Goal: Transaction & Acquisition: Subscribe to service/newsletter

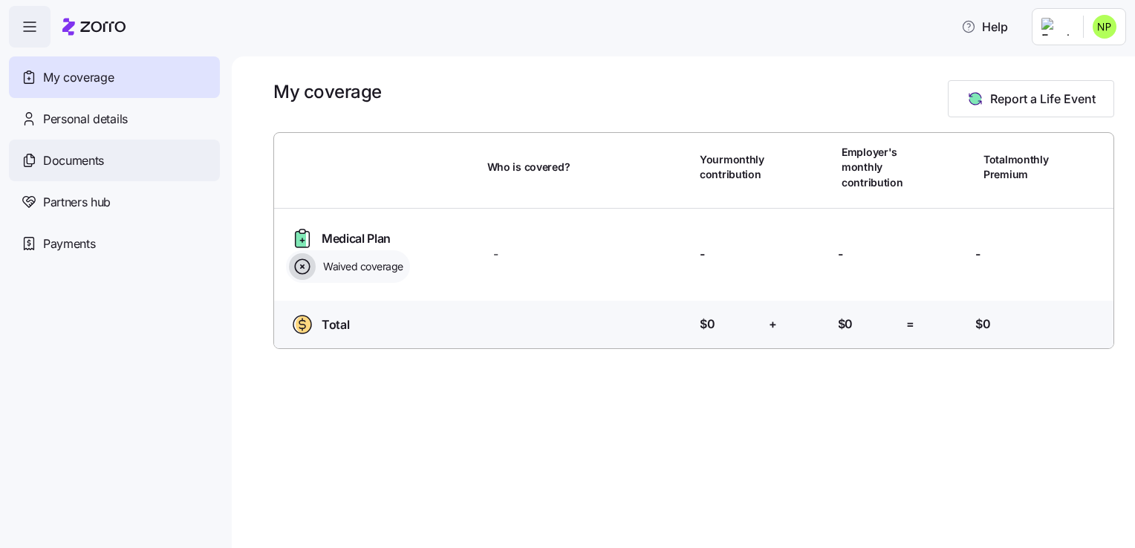
click at [84, 163] on span "Documents" at bounding box center [73, 161] width 61 height 19
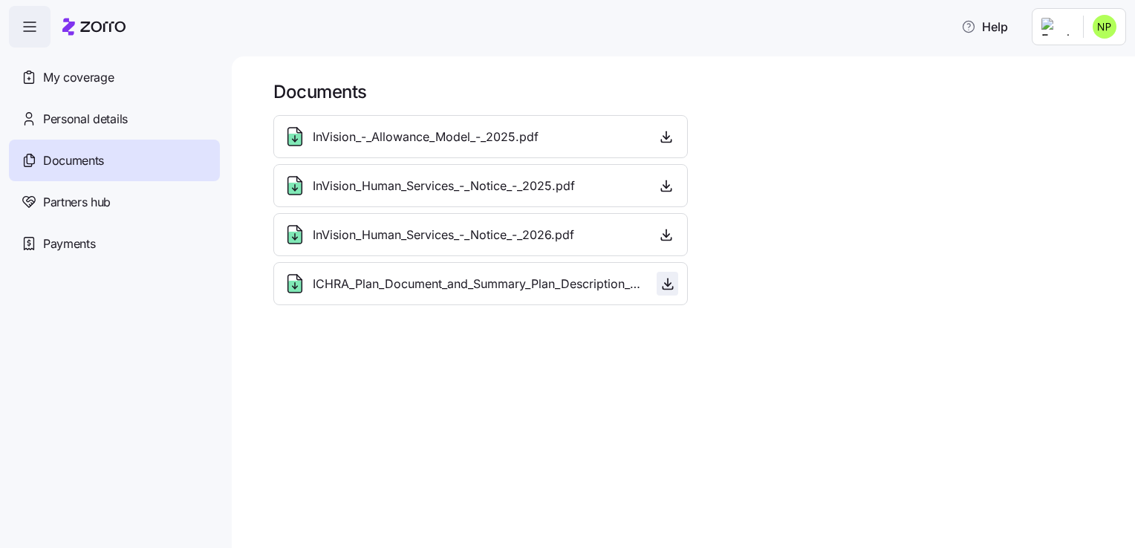
click at [673, 282] on icon "button" at bounding box center [667, 283] width 15 height 15
click at [673, 281] on icon "button" at bounding box center [667, 283] width 15 height 15
click at [68, 77] on span "My coverage" at bounding box center [78, 77] width 71 height 19
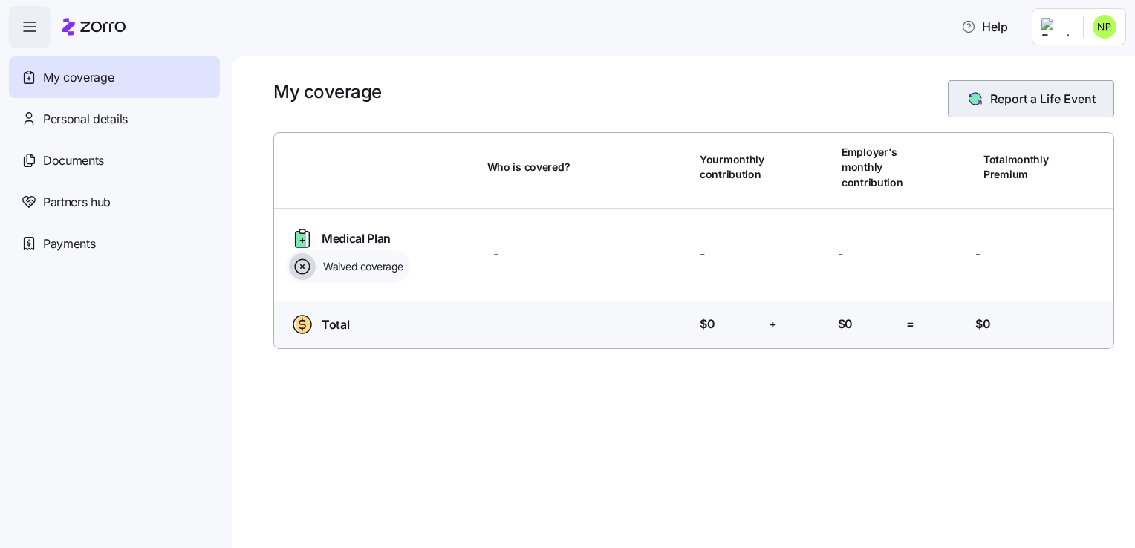
click at [1020, 105] on span "Report a Life Event" at bounding box center [1042, 99] width 105 height 18
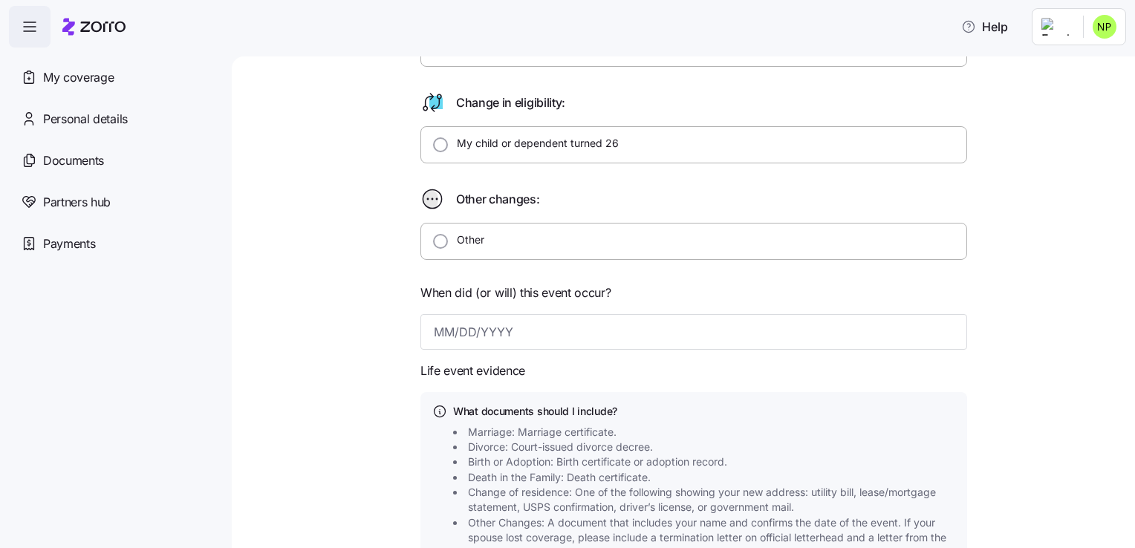
scroll to position [401, 0]
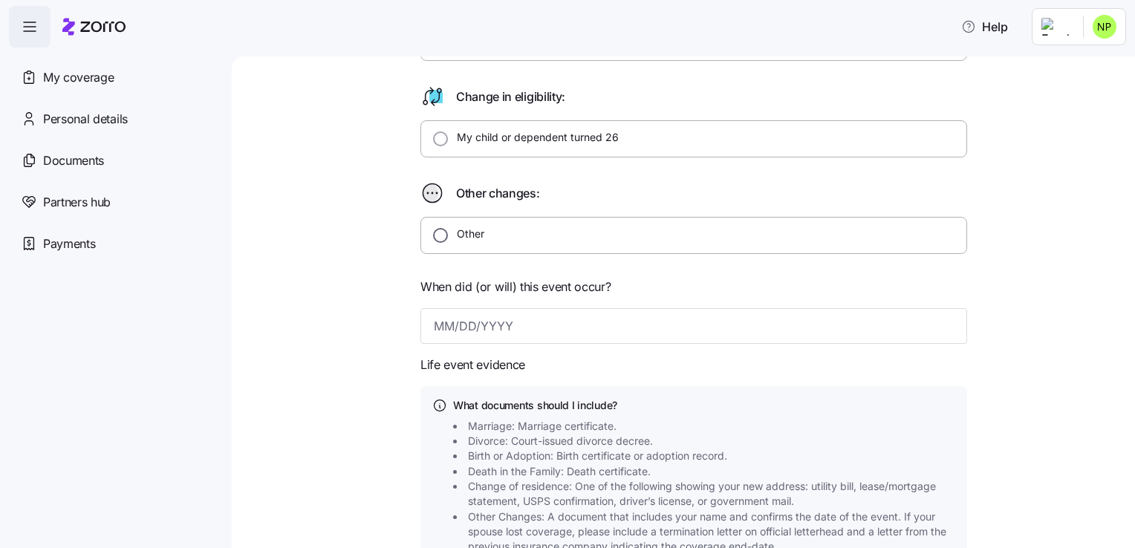
click at [437, 238] on input "Other" at bounding box center [440, 235] width 15 height 15
radio input "true"
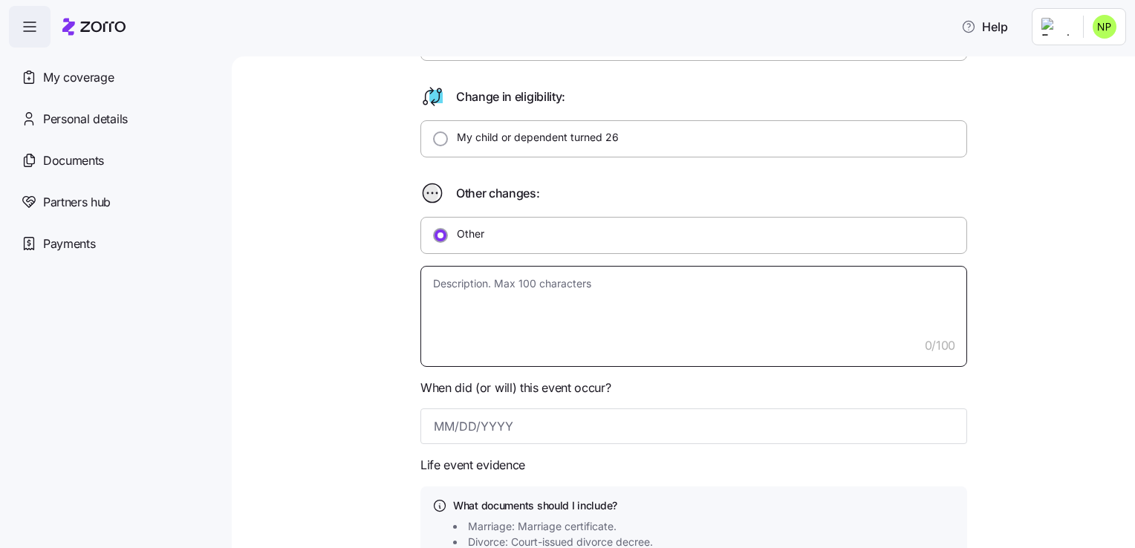
click at [481, 303] on textarea at bounding box center [693, 316] width 547 height 101
type textarea "x"
type textarea "M"
type textarea "x"
type textarea "My"
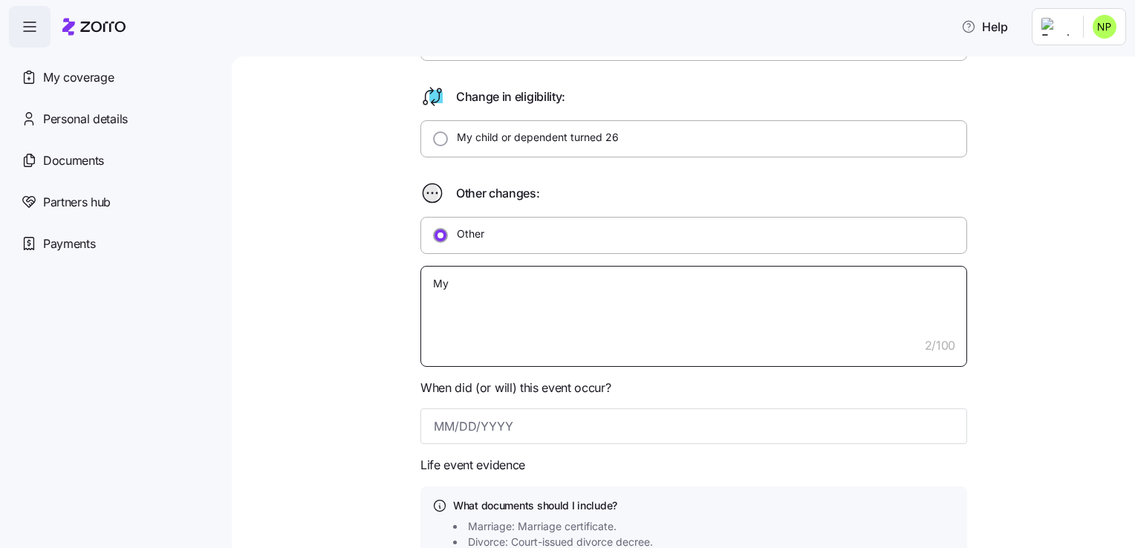
type textarea "x"
type textarea "Mys"
type textarea "x"
type textarea "Myse"
type textarea "x"
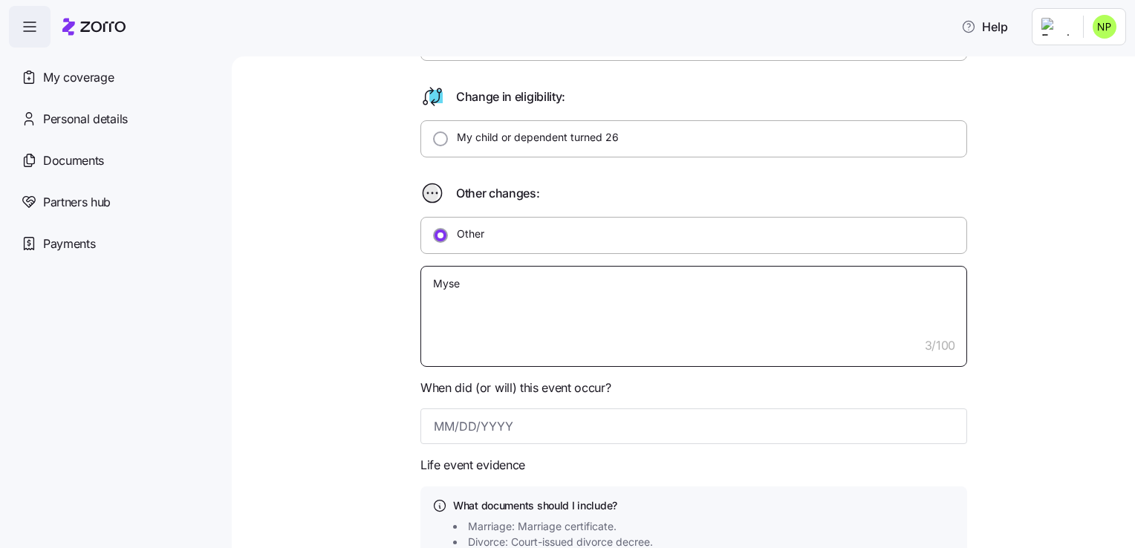
type textarea "Mysel"
type textarea "x"
type textarea "Myself"
type textarea "x"
type textarea "Myself"
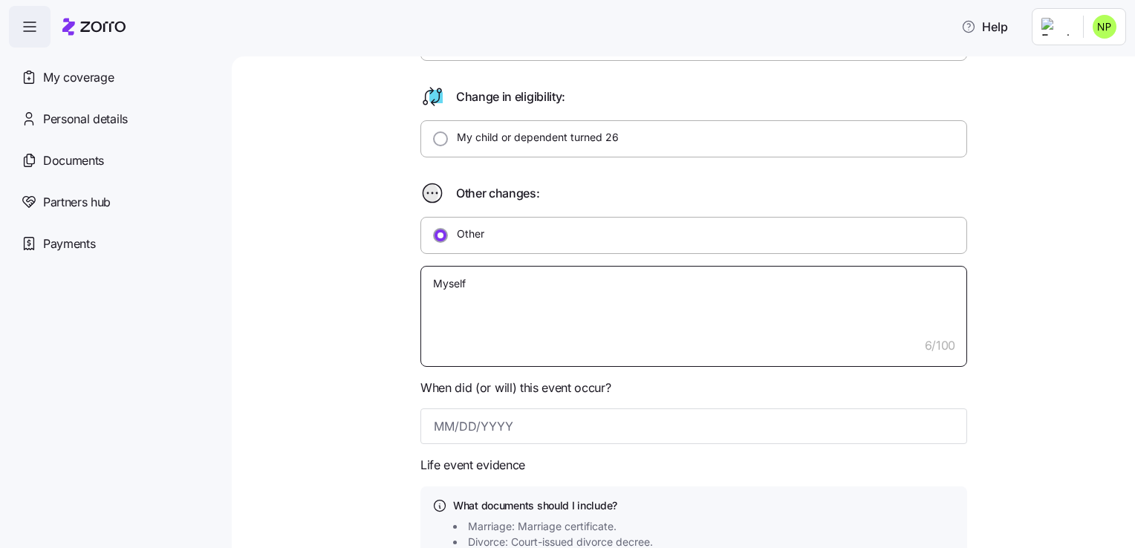
type textarea "x"
type textarea "Myself s"
type textarea "x"
type textarea "Myself snf"
type textarea "x"
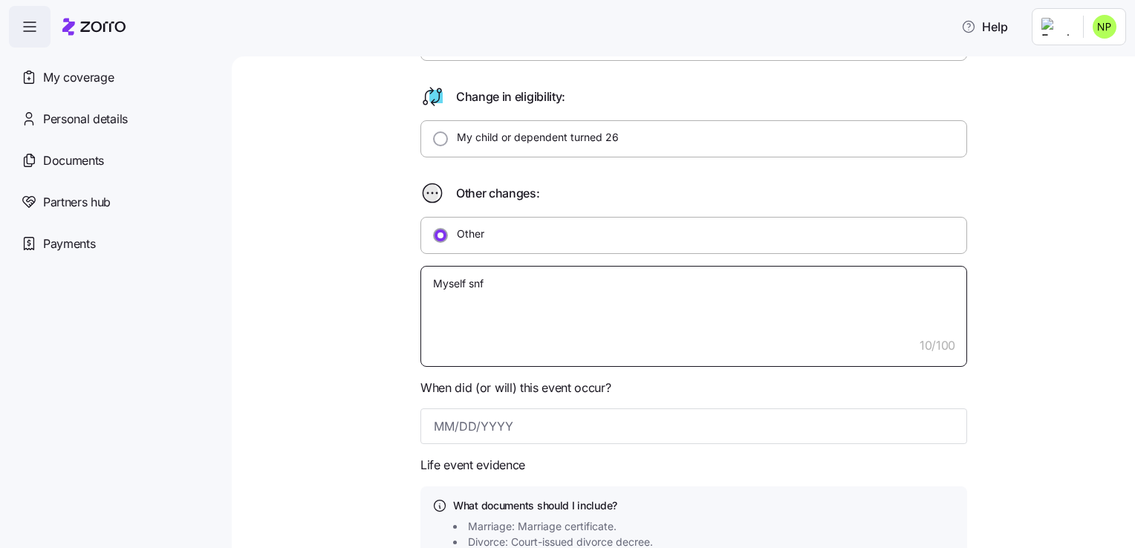
type textarea "Myself snf"
type textarea "x"
type textarea "Myself snf"
type textarea "x"
type textarea "Myself sn"
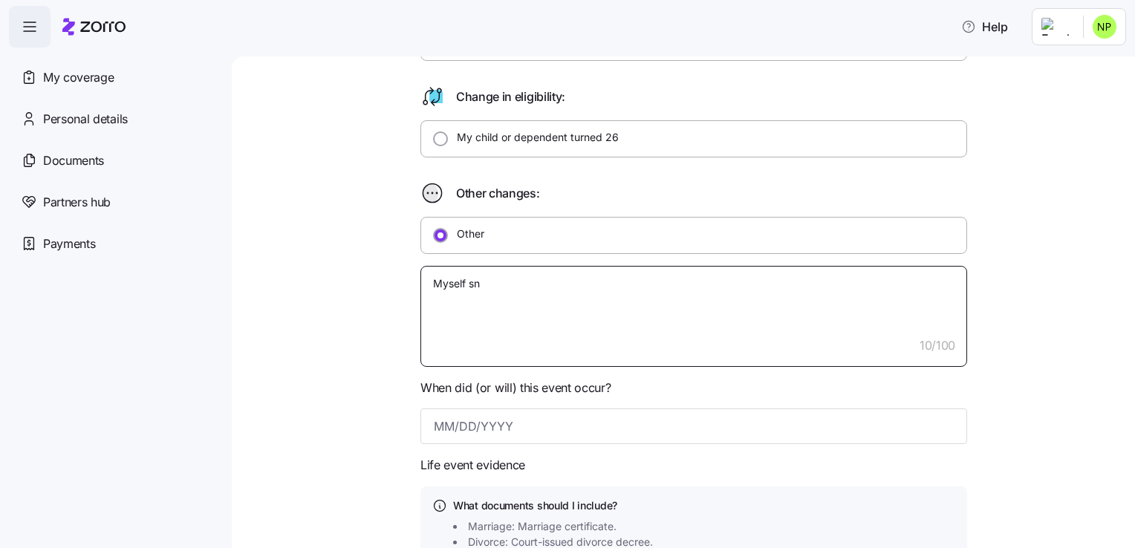
type textarea "x"
type textarea "Myself s"
type textarea "x"
type textarea "Myself"
type textarea "x"
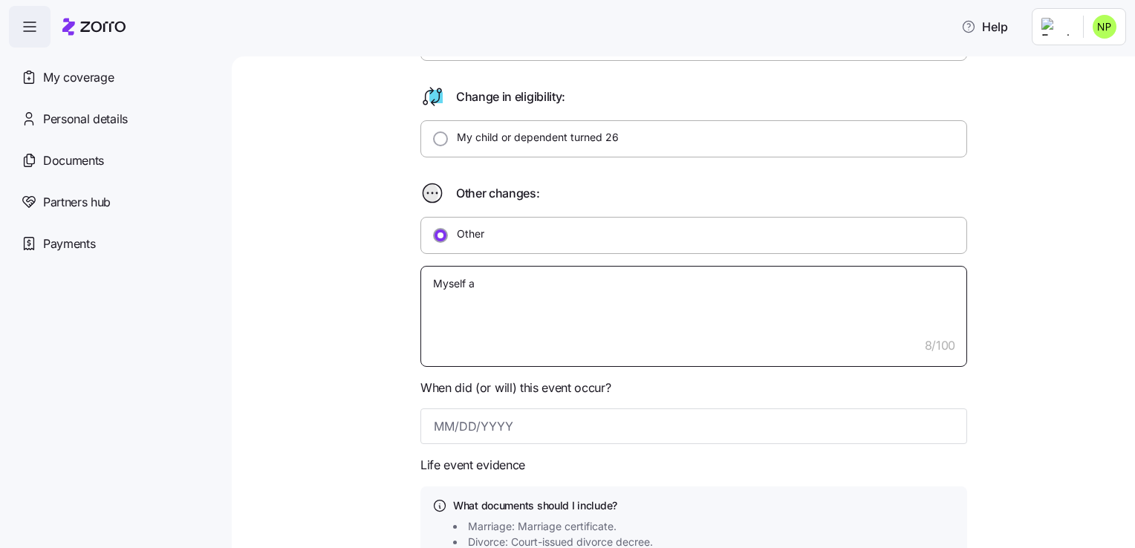
type textarea "Myself an"
type textarea "x"
type textarea "Myself and"
type textarea "x"
type textarea "Myself and"
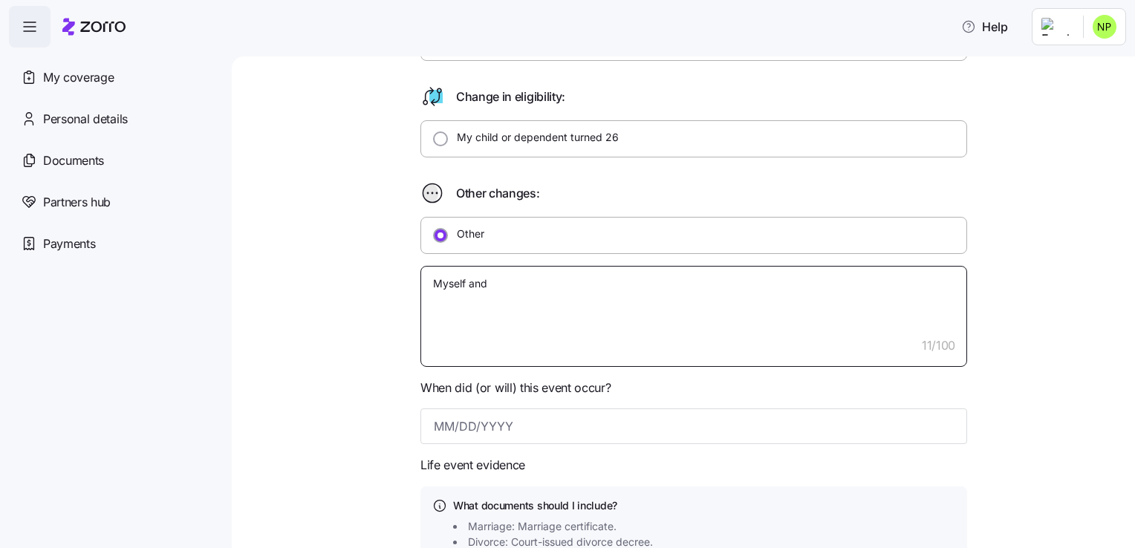
type textarea "x"
type textarea "Myself and m"
type textarea "x"
type textarea "Myself and my"
type textarea "x"
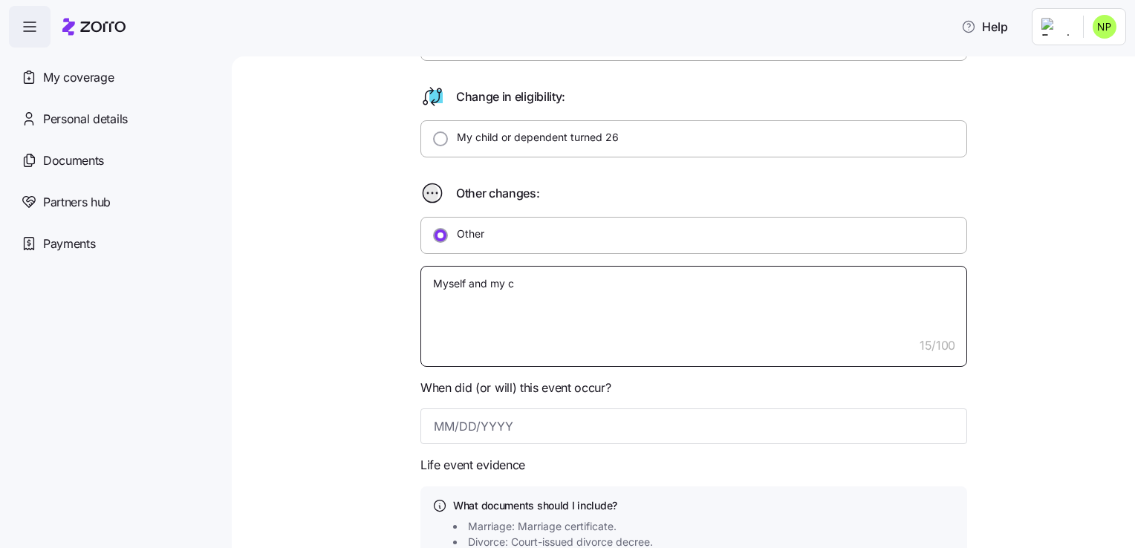
type textarea "Myself and my ch"
type textarea "x"
type textarea "Myself and my chi"
type textarea "x"
type textarea "Myself and my chil"
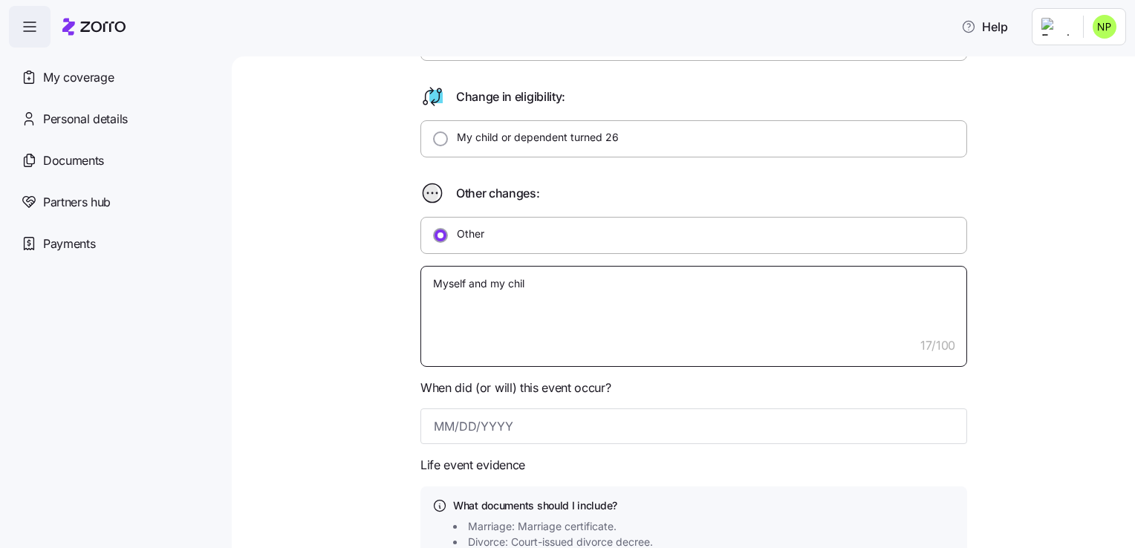
type textarea "x"
type textarea "Myself and my child"
type textarea "x"
type textarea "Myself and my childr"
type textarea "x"
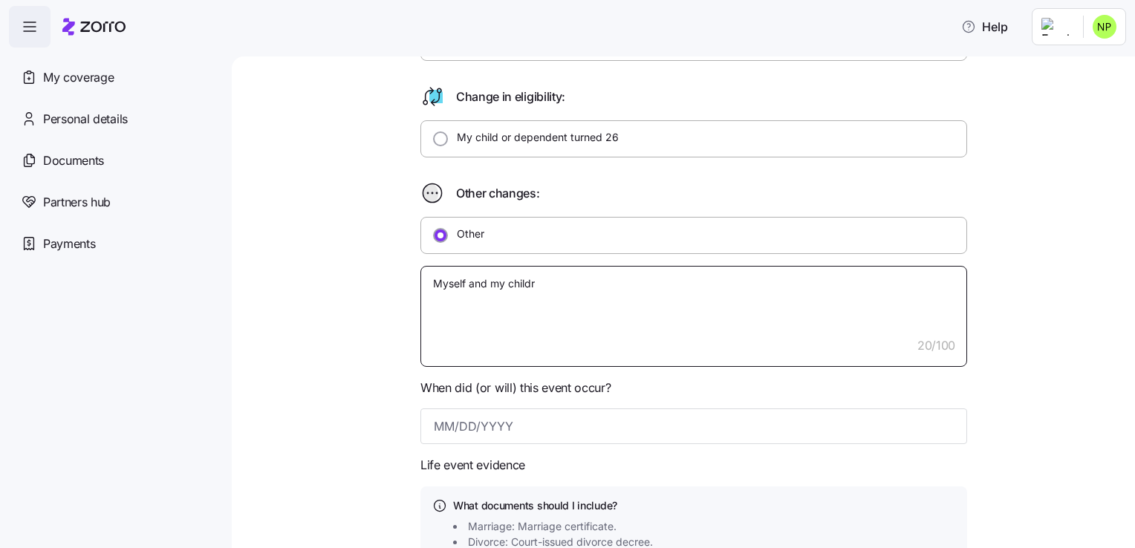
type textarea "Myself and my childre"
type textarea "x"
type textarea "Myself and my children"
type textarea "x"
type textarea "Myself and my children"
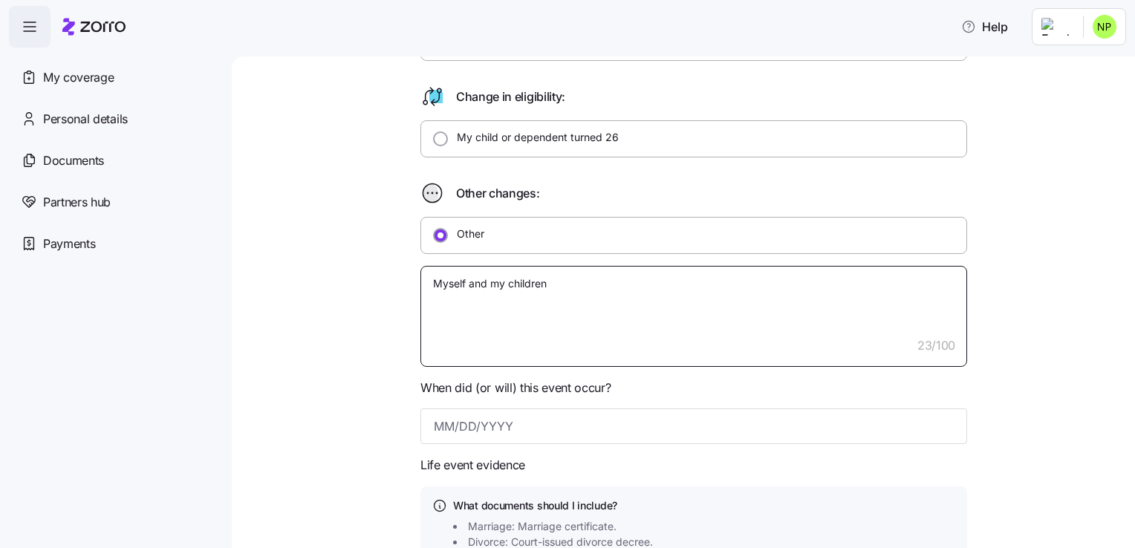
type textarea "x"
type textarea "Myself and my children l"
type textarea "x"
type textarea "Myself and my children lo"
type textarea "x"
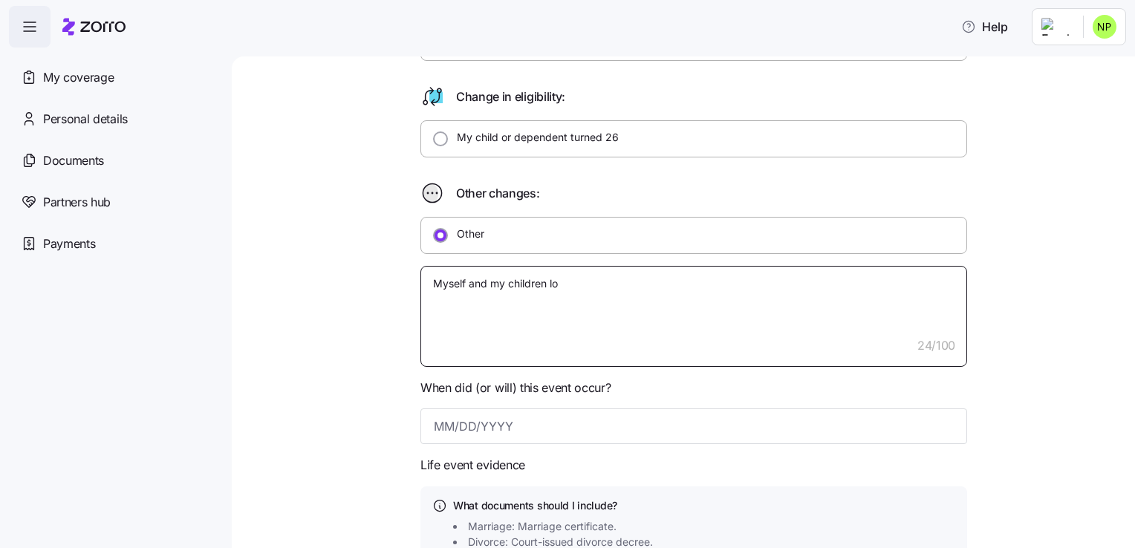
type textarea "Myself and my children los"
type textarea "x"
type textarea "Myself and my children lost"
type textarea "x"
type textarea "Myself and my children lost"
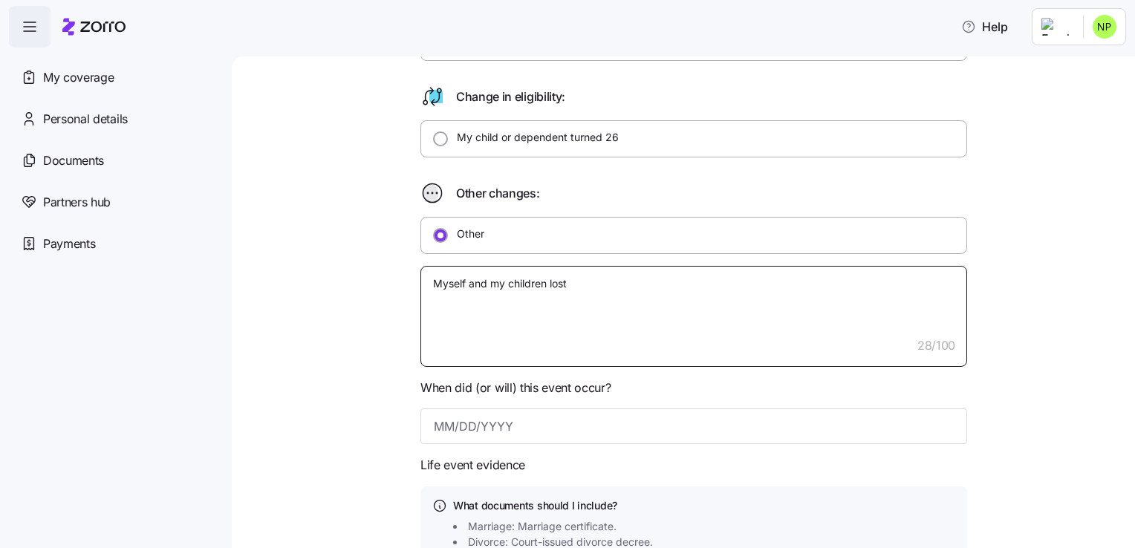
type textarea "x"
type textarea "Myself and my children lost o"
type textarea "x"
type textarea "Myself and my children lost ou"
type textarea "x"
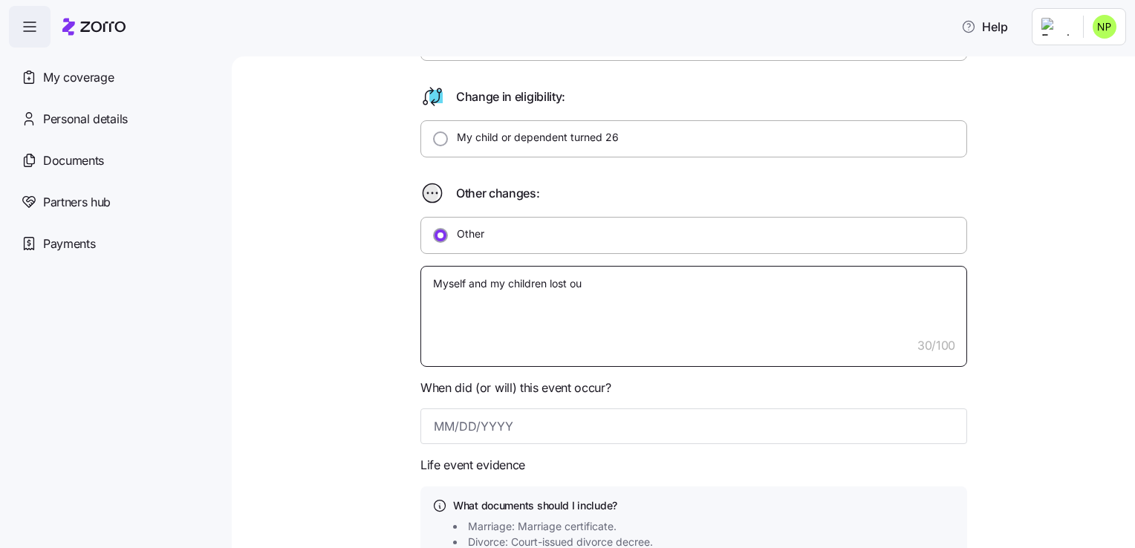
type textarea "Myself and my children lost our"
type textarea "x"
type textarea "Myself and my children lost our"
type textarea "x"
type textarea "Myself and my children lost our m"
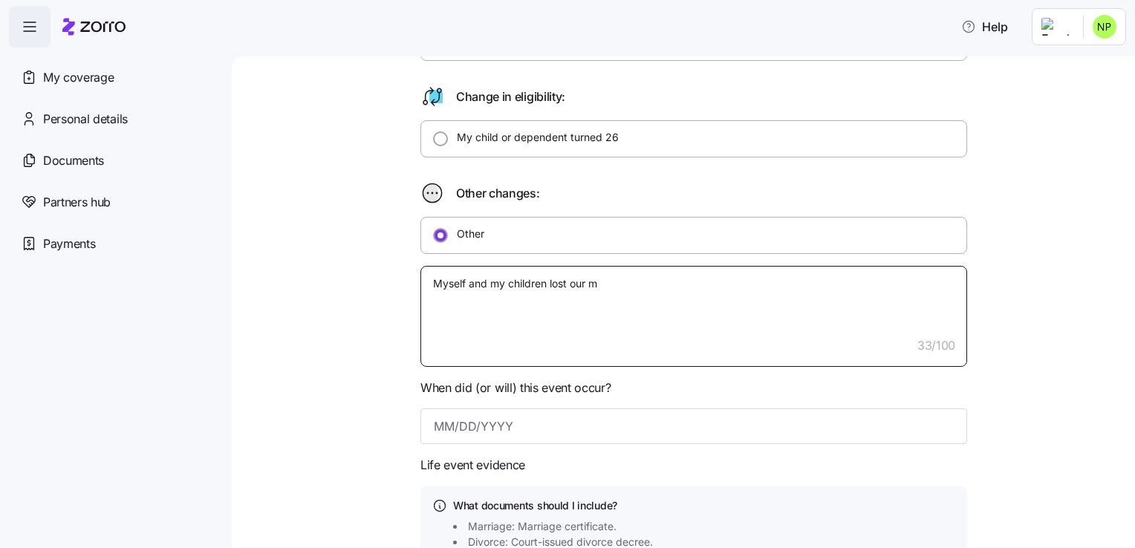
type textarea "x"
type textarea "Myself and my children lost our me"
type textarea "x"
type textarea "Myself and my children lost our med"
type textarea "x"
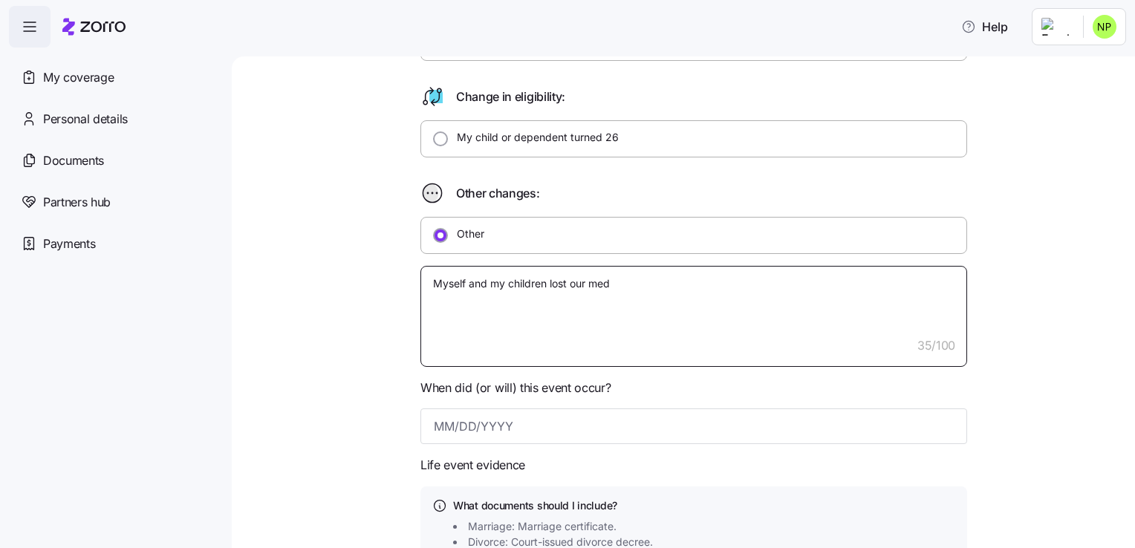
type textarea "Myself and my children lost our medi"
type textarea "x"
type textarea "Myself and my children lost our medic"
type textarea "x"
type textarea "Myself and my children lost our medica"
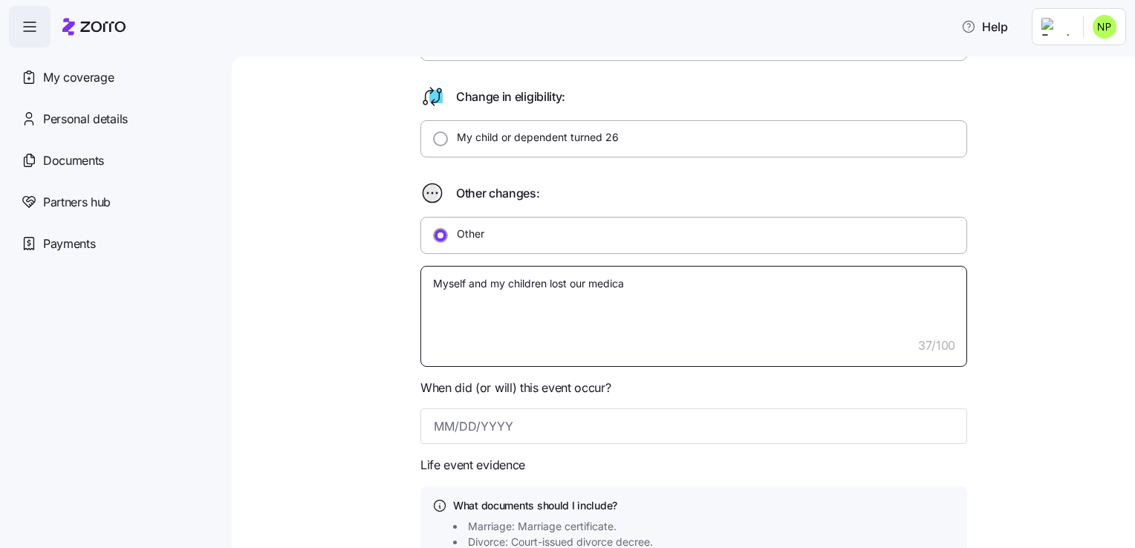
type textarea "x"
type textarea "Myself and my children lost our medical"
type textarea "x"
type textarea "Myself and my children lost our medical"
type textarea "x"
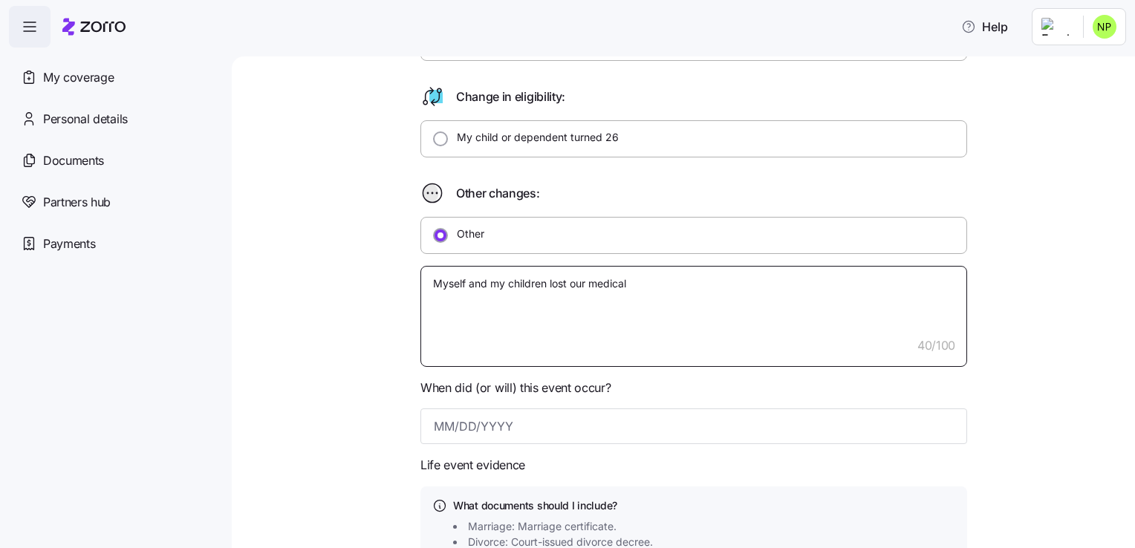
type textarea "Myself and my children lost our medical i"
type textarea "x"
type textarea "Myself and my children lost our medical in"
type textarea "x"
type textarea "Myself and my children lost our medical insu"
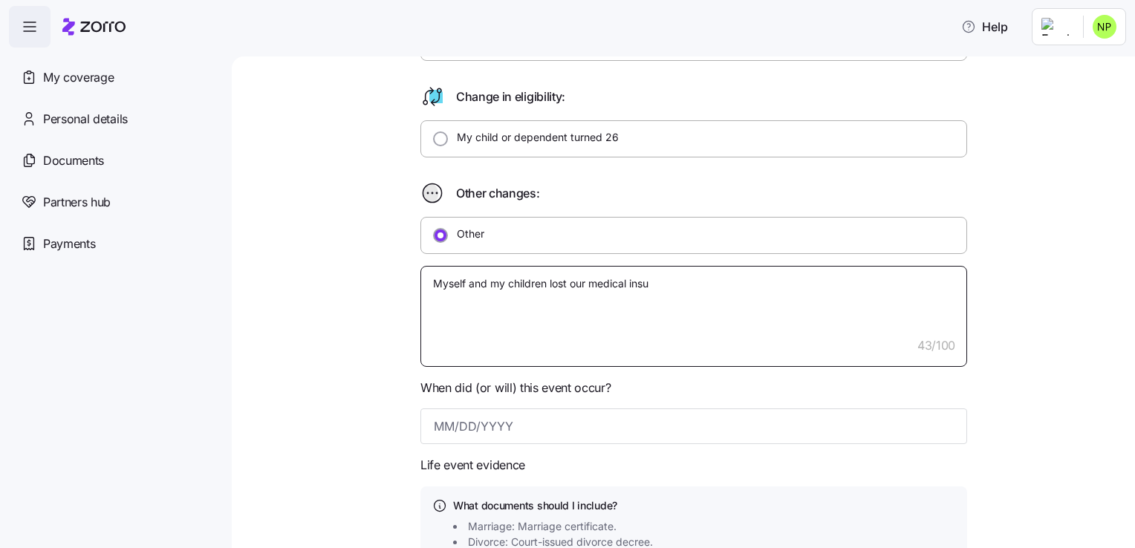
type textarea "x"
type textarea "Myself and my children lost our medical insut"
type textarea "x"
type textarea "Myself and my children lost our medical insu"
type textarea "x"
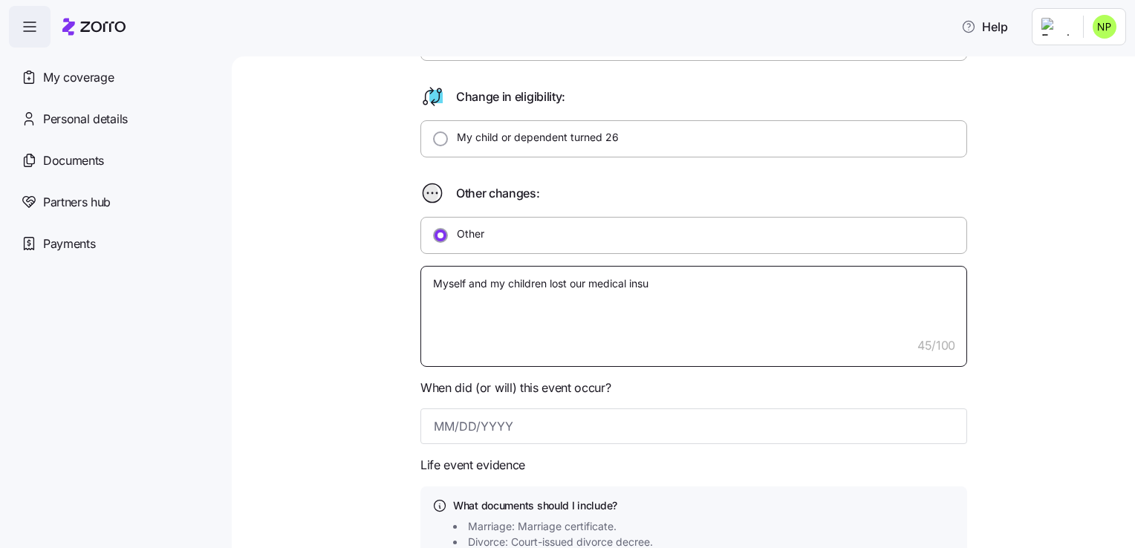
type textarea "Myself and my children lost our medical insur"
type textarea "x"
type textarea "Myself and my children lost our medical insura"
type textarea "x"
type textarea "Myself and my children lost our medical insuranc"
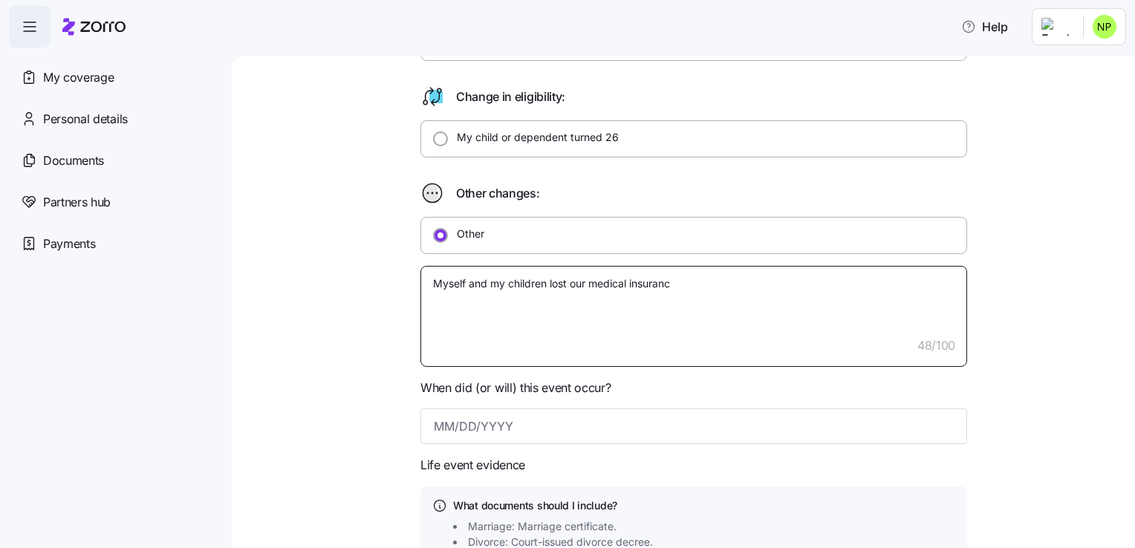
type textarea "x"
type textarea "Myself and my children lost our medical insurance"
type textarea "x"
type textarea "Myself and my children lost our medical insurance"
type textarea "x"
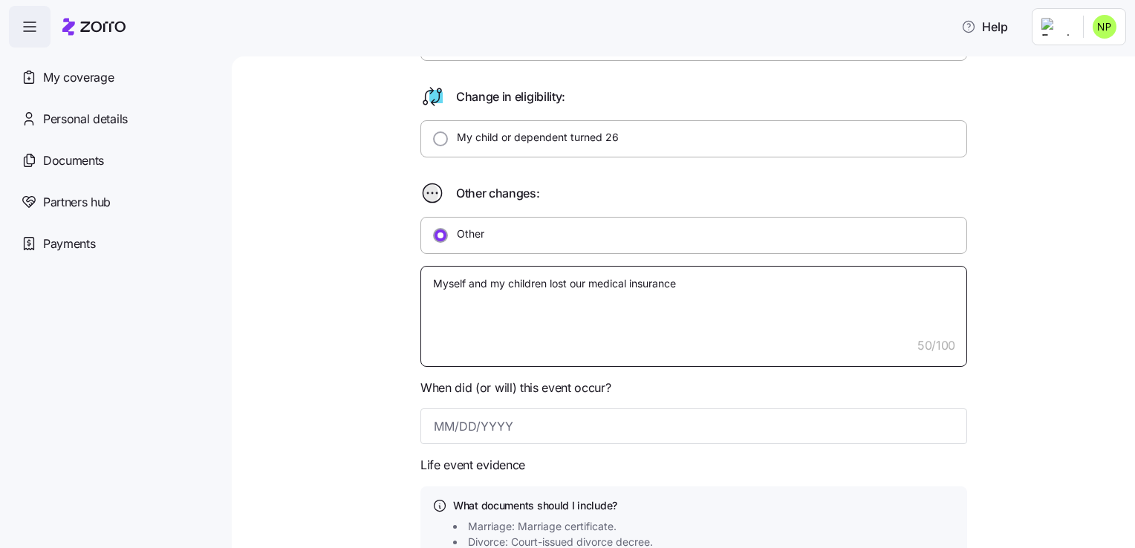
type textarea "Myself and my children lost our medical insurance d"
type textarea "x"
type textarea "Myself and my children lost our medical insurance du"
type textarea "x"
type textarea "Myself and my children lost our medical insurance due"
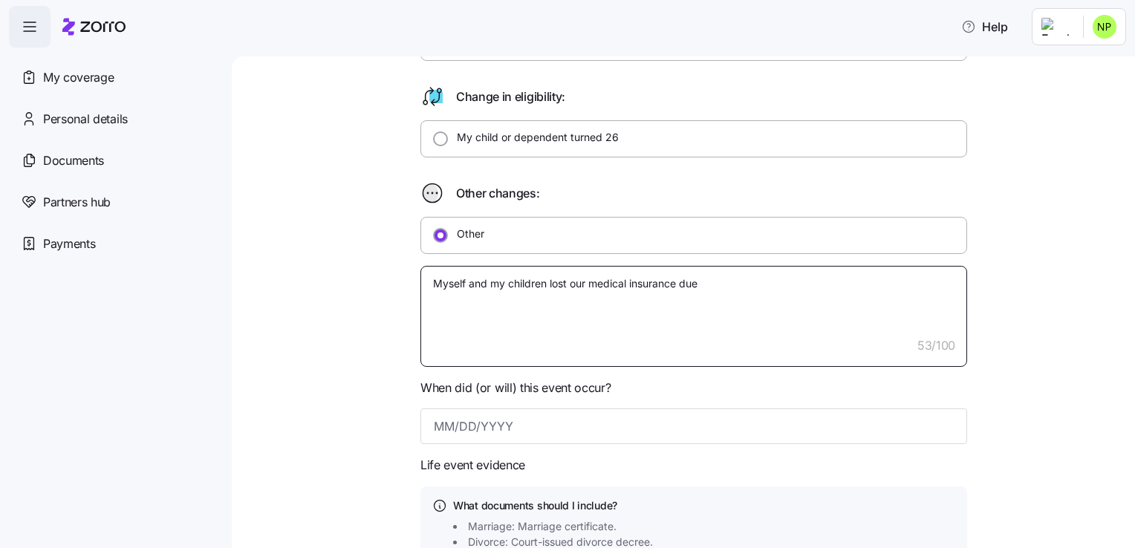
type textarea "x"
type textarea "Myself and my children lost our medical insurance due"
type textarea "x"
type textarea "Myself and my children lost our medical insurance due t"
type textarea "x"
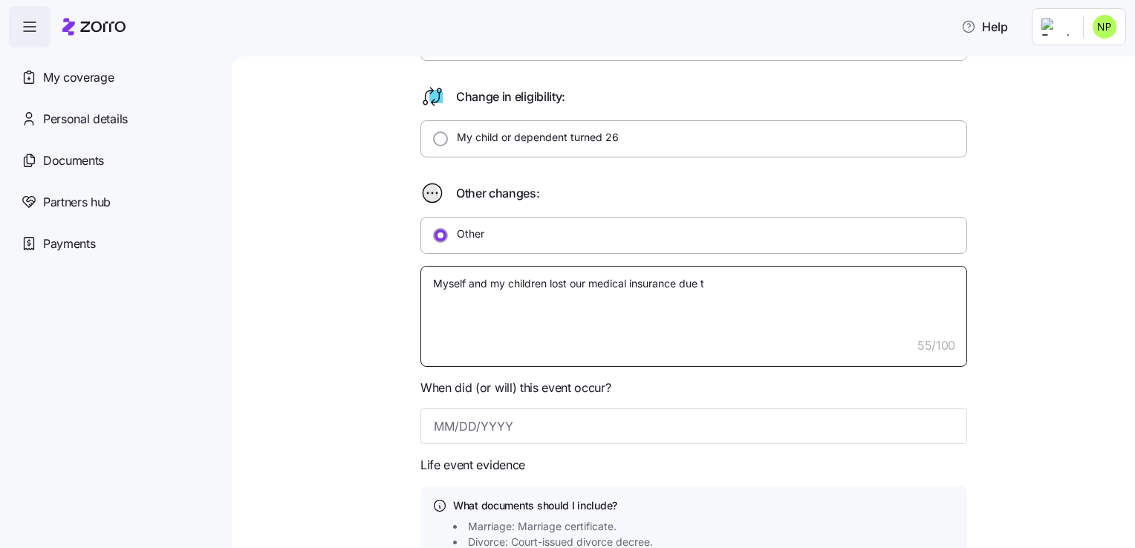
type textarea "Myself and my children lost our medical insurance due to"
type textarea "x"
type textarea "Myself and my children lost our medical insurance due to"
type textarea "x"
type textarea "Myself and my children lost our medical insurance due to my"
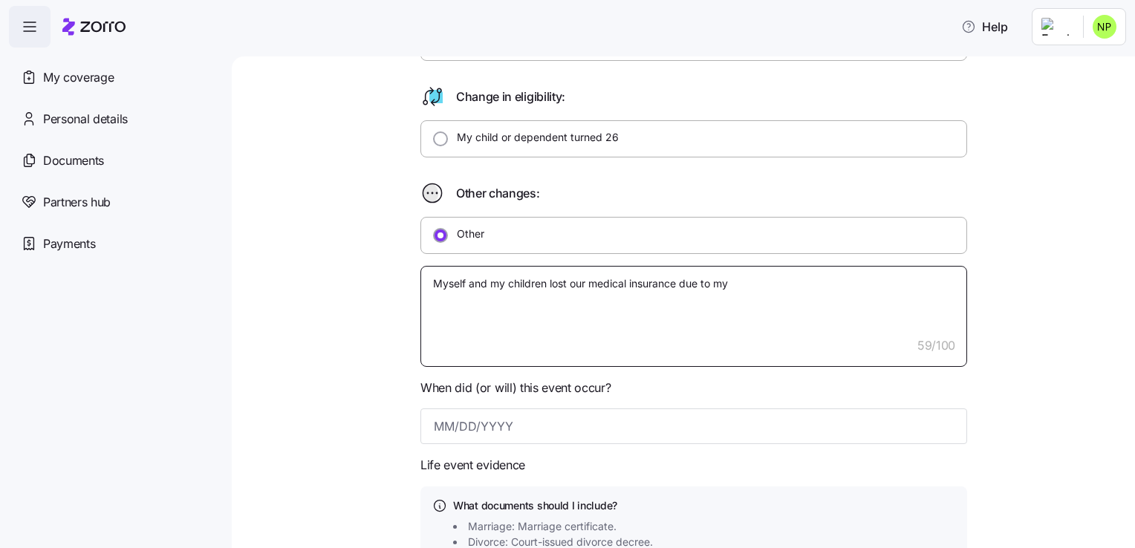
type textarea "x"
type textarea "Myself and my children lost our medical insurance due to my"
type textarea "x"
type textarea "Myself and my children lost our medical insurance due to my h"
type textarea "x"
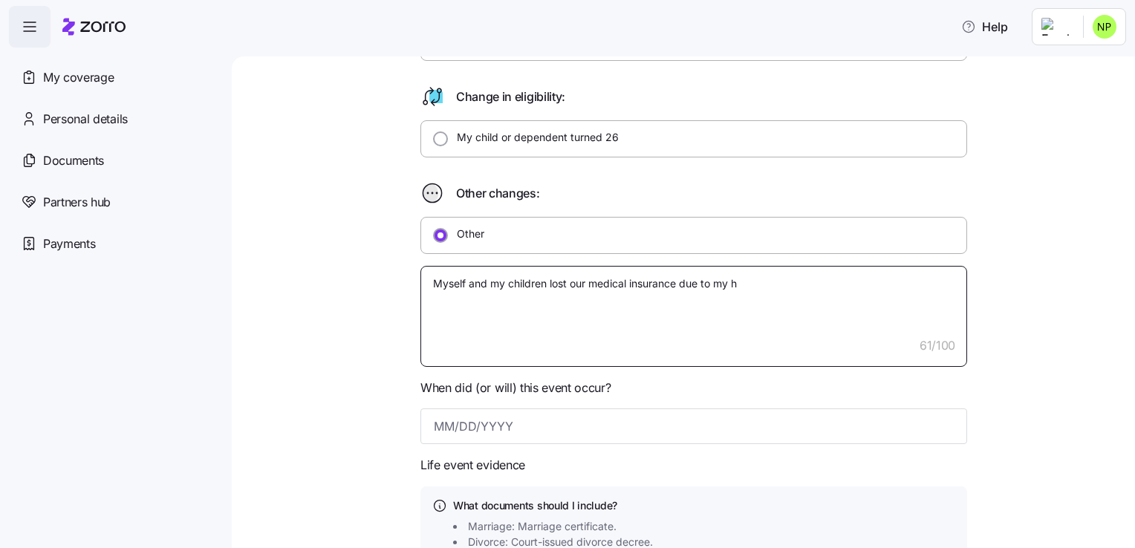
type textarea "Myself and my children lost our medical insurance due to my hu"
type textarea "x"
type textarea "Myself and my children lost our medical insurance due to my husb"
type textarea "x"
type textarea "Myself and my children lost our medical insurance due to my husban"
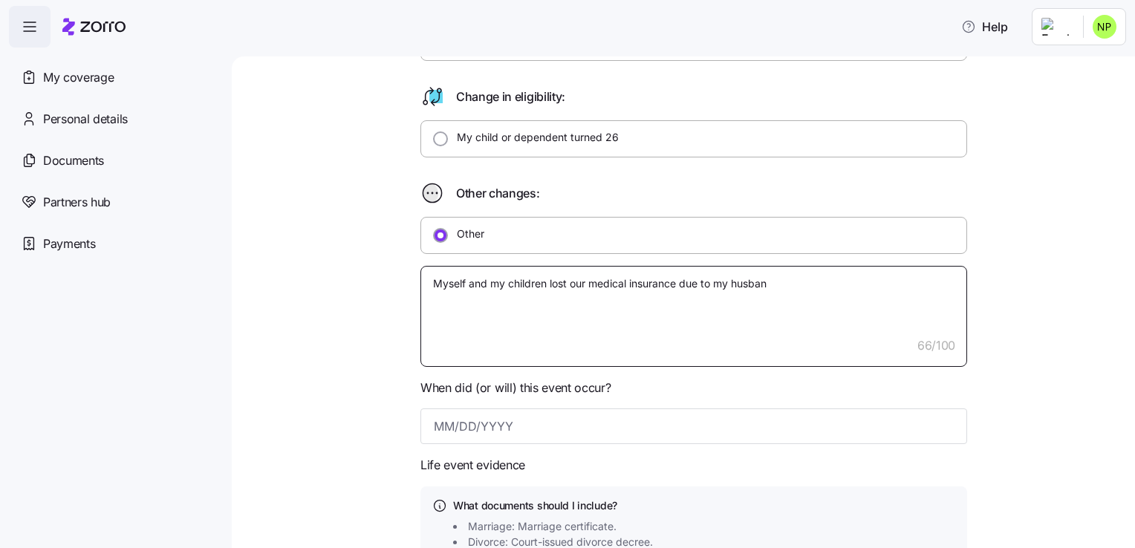
type textarea "x"
type textarea "Myself and my children lost our medical insurance due to my husband"
type textarea "x"
type textarea "Myself and my children lost our medical insurance due to my husband"
type textarea "x"
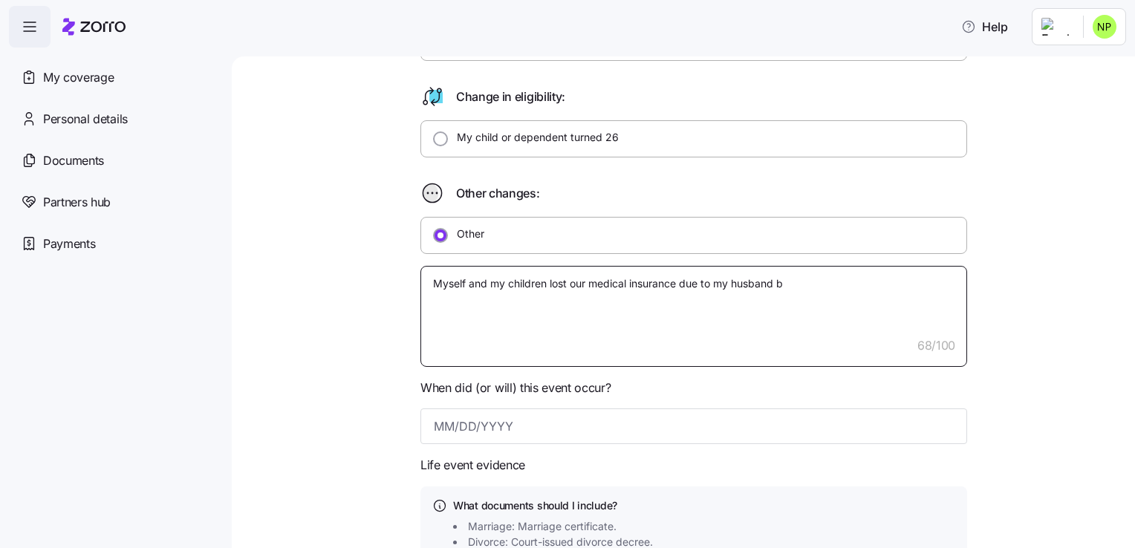
type textarea "Myself and my children lost our medical insurance due to my husband be"
type textarea "x"
type textarea "Myself and my children lost our medical insurance due to my husband bei"
type textarea "x"
type textarea "Myself and my children lost our medical insurance due to my husband [PERSON_NAM…"
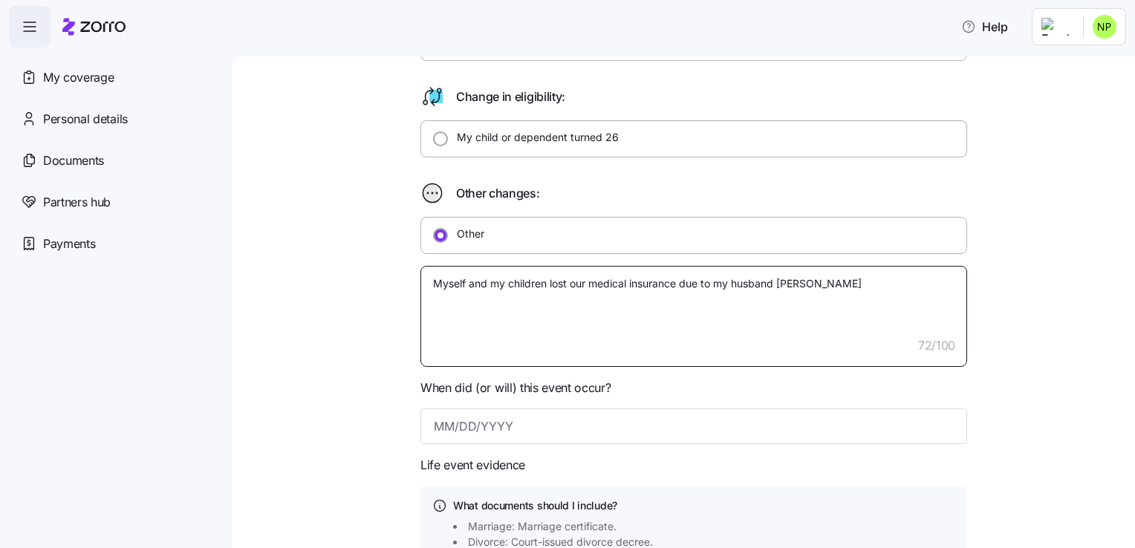
type textarea "x"
type textarea "Myself and my children lost our medical insurance due to my husband being"
type textarea "x"
type textarea "Myself and my children lost our medical insurance due to my husband being"
type textarea "x"
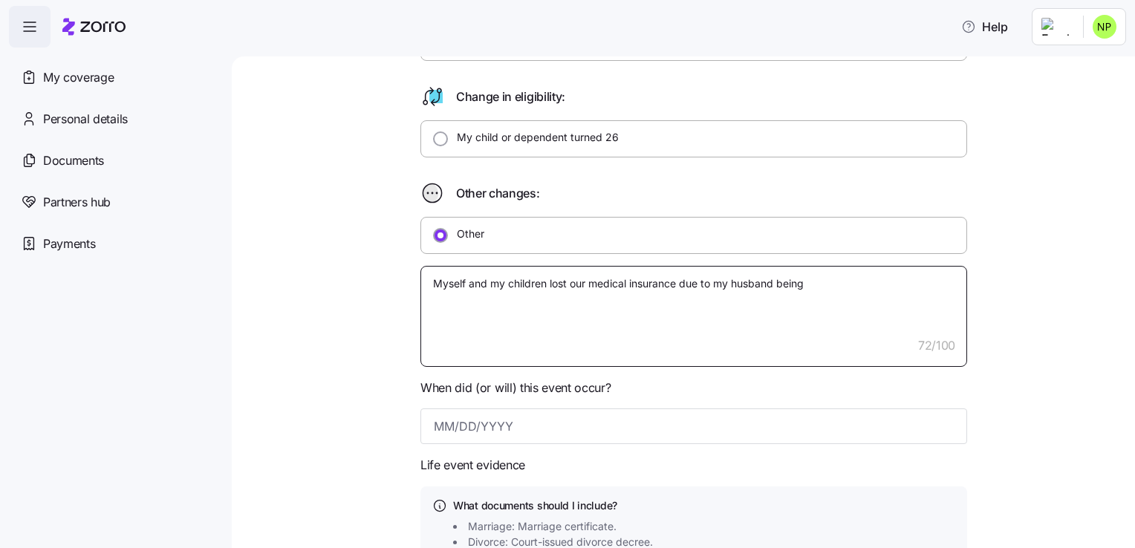
type textarea "Myself and my children lost our medical insurance due to my husband being i"
type textarea "x"
type textarea "Myself and my children lost our medical insurance due to my husband being in"
type textarea "x"
type textarea "Myself and my children lost our medical insurance due to my husband being inc"
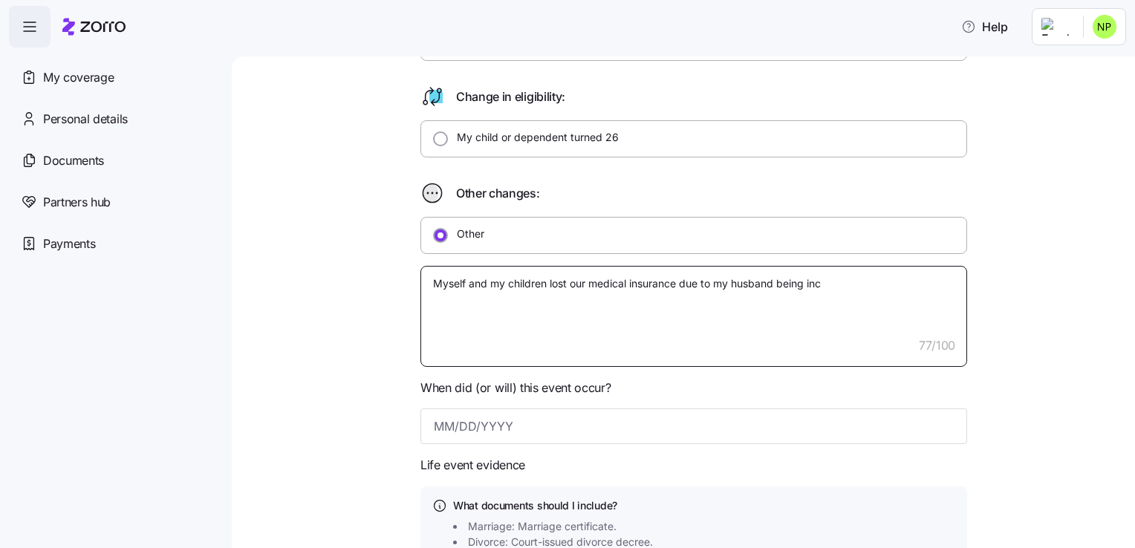
type textarea "x"
type textarea "Myself and my children lost our medical insurance due to my husband being inca"
type textarea "x"
type textarea "Myself and my children lost our medical insurance due to my husband being incar"
type textarea "x"
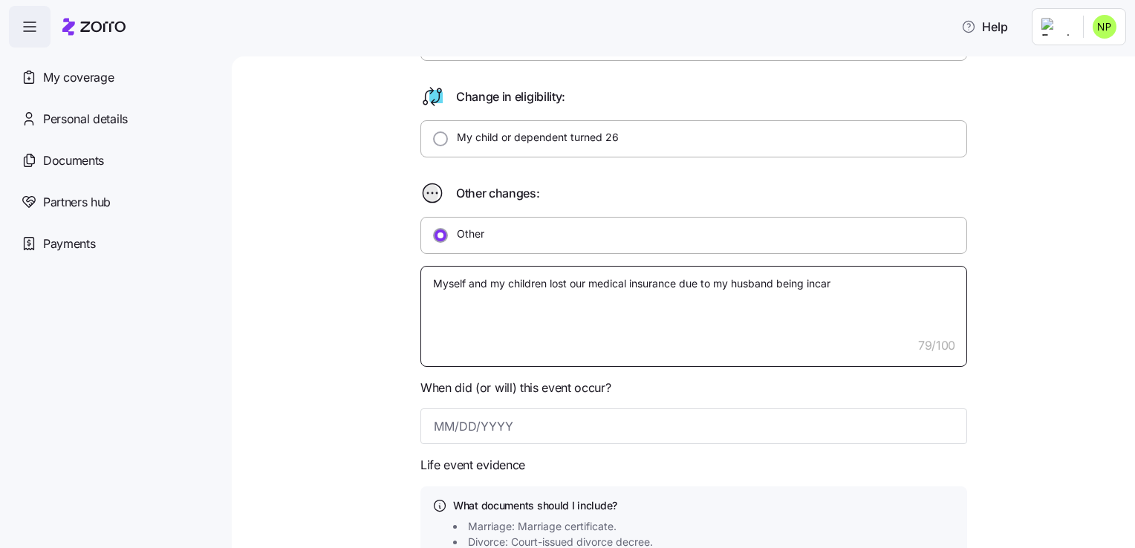
type textarea "Myself and my children lost our medical insurance due to my husband being incarc"
type textarea "x"
type textarea "Myself and my children lost our medical insurance due to my husband being incar…"
type textarea "x"
type textarea "Myself and my children lost our medical insurance due to my husband being incar…"
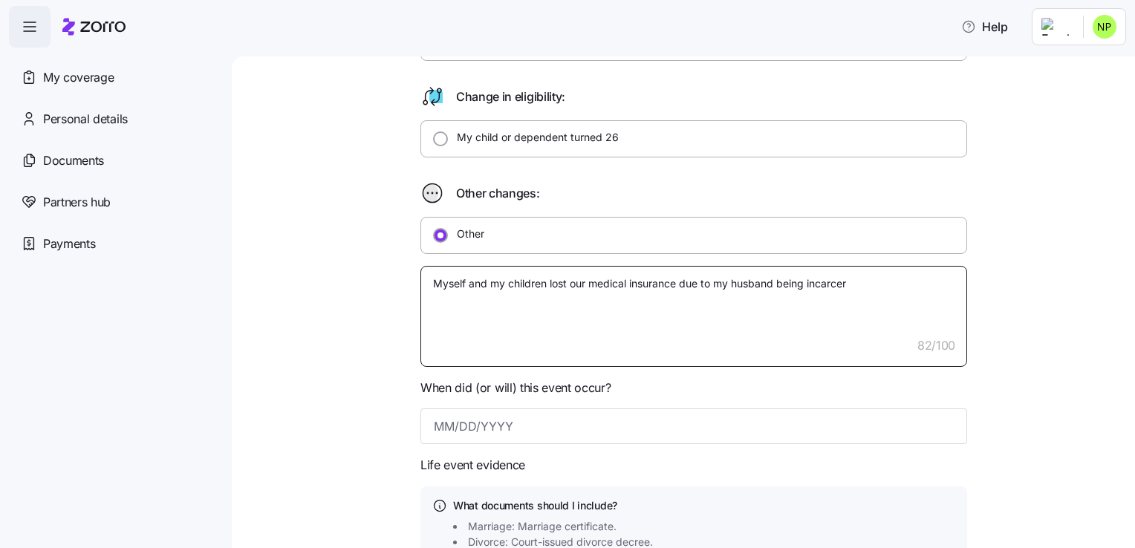
type textarea "x"
type textarea "Myself and my children lost our medical insurance due to my husband being incar…"
type textarea "x"
type textarea "Myself and my children lost our medical insurance due to my husband being incar…"
type textarea "x"
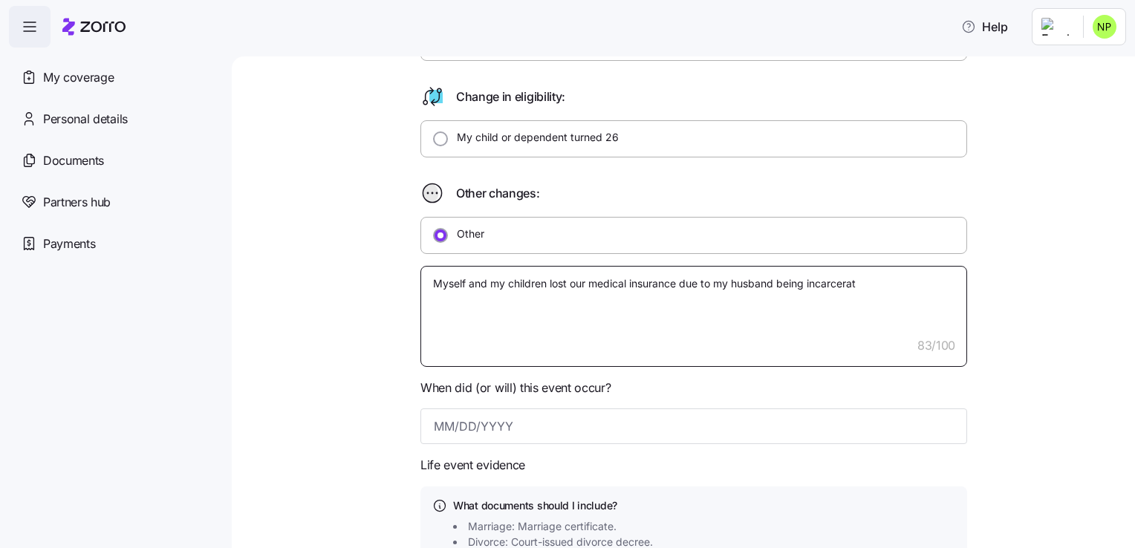
type textarea "Myself and my children lost our medical insurance due to my husband being incar…"
type textarea "x"
type textarea "Myself and my children lost our medical insurance due to my husband being incar…"
type textarea "x"
type textarea "Myself and my children lost our medical insurance due to my husband being incar…"
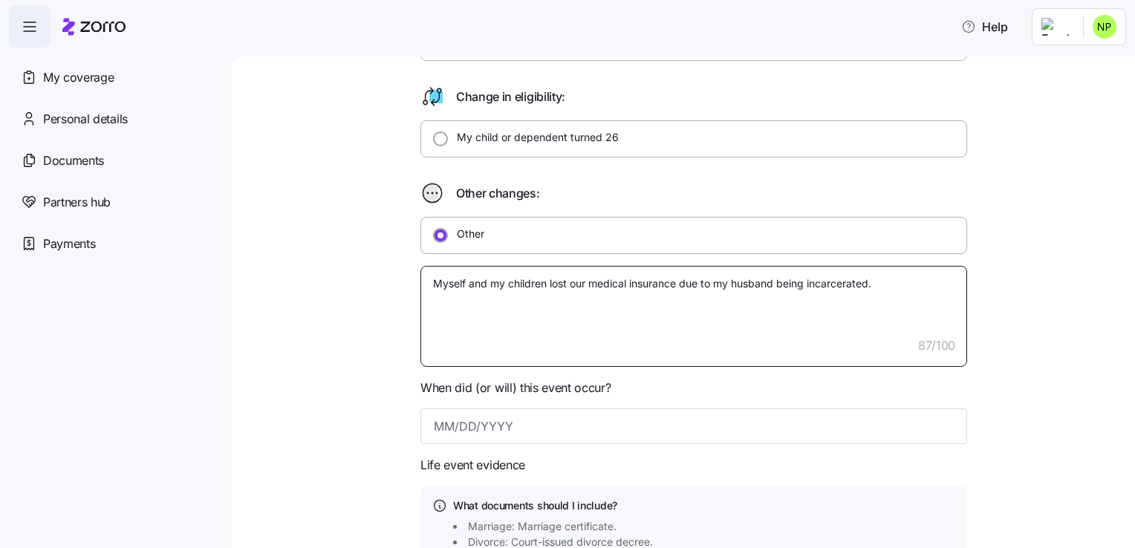
type textarea "x"
type textarea "Myself and my children lost our medical insurance due to my husband being incar…"
type textarea "x"
type textarea "My children lost our medical insurance due to my husband being incarcerated."
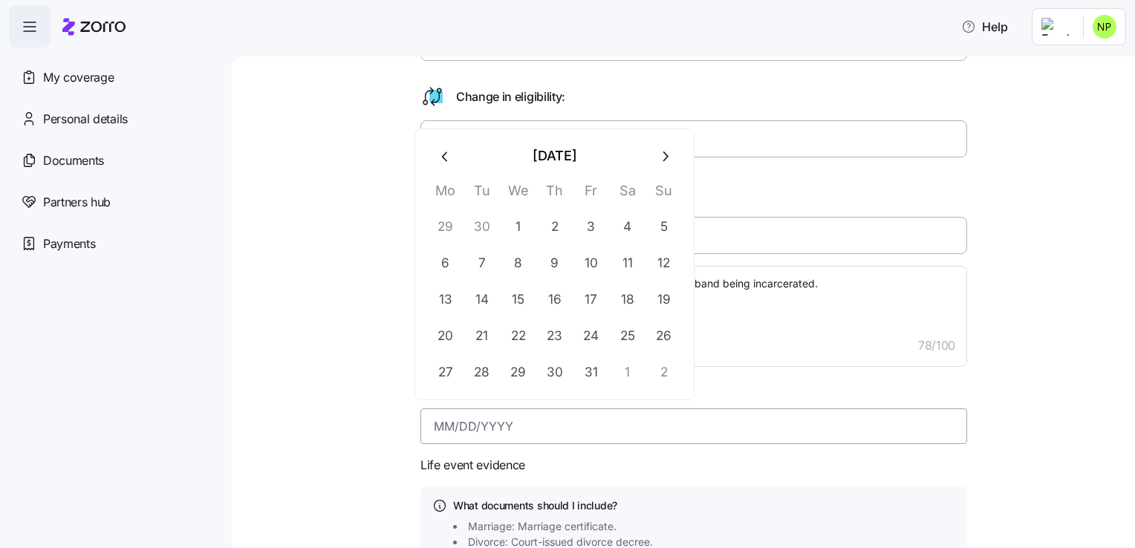
click at [479, 420] on input at bounding box center [693, 427] width 547 height 36
click at [449, 150] on icon "button" at bounding box center [446, 157] width 16 height 16
click at [445, 367] on button "25" at bounding box center [446, 373] width 36 height 36
type input "[DATE]"
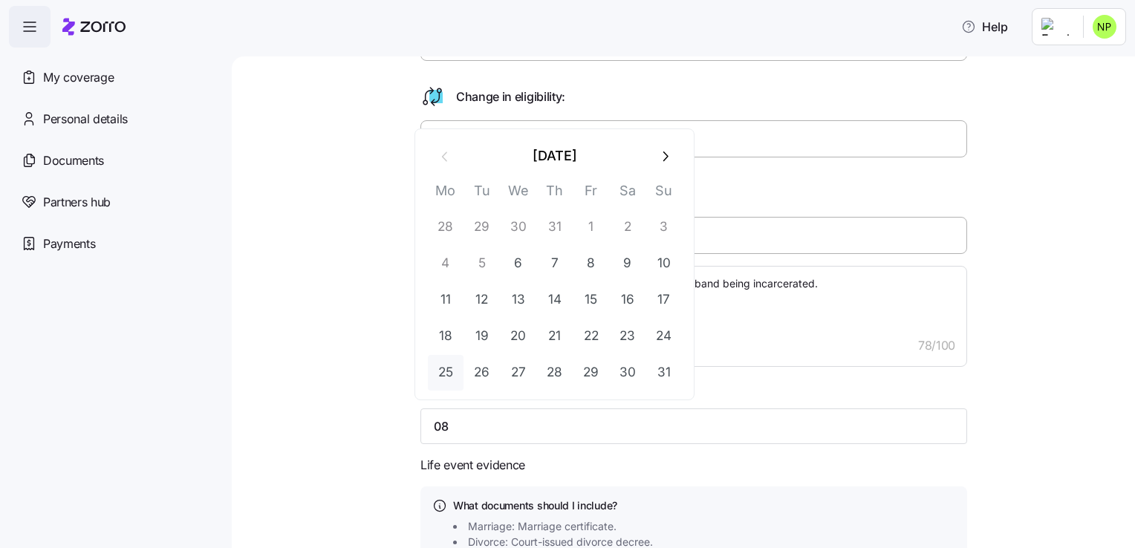
type textarea "x"
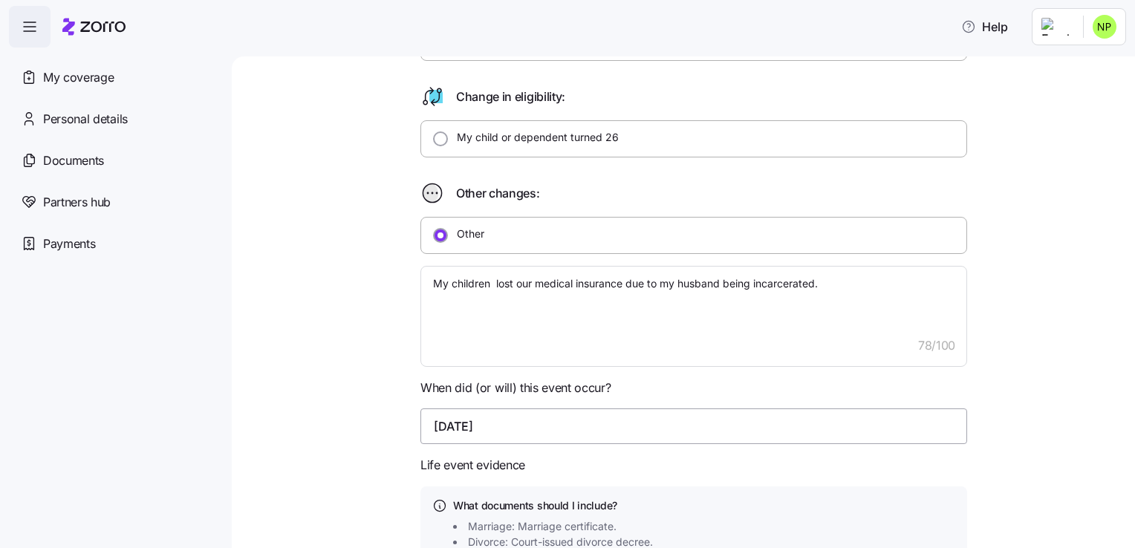
click at [632, 423] on input "[DATE]" at bounding box center [693, 427] width 547 height 36
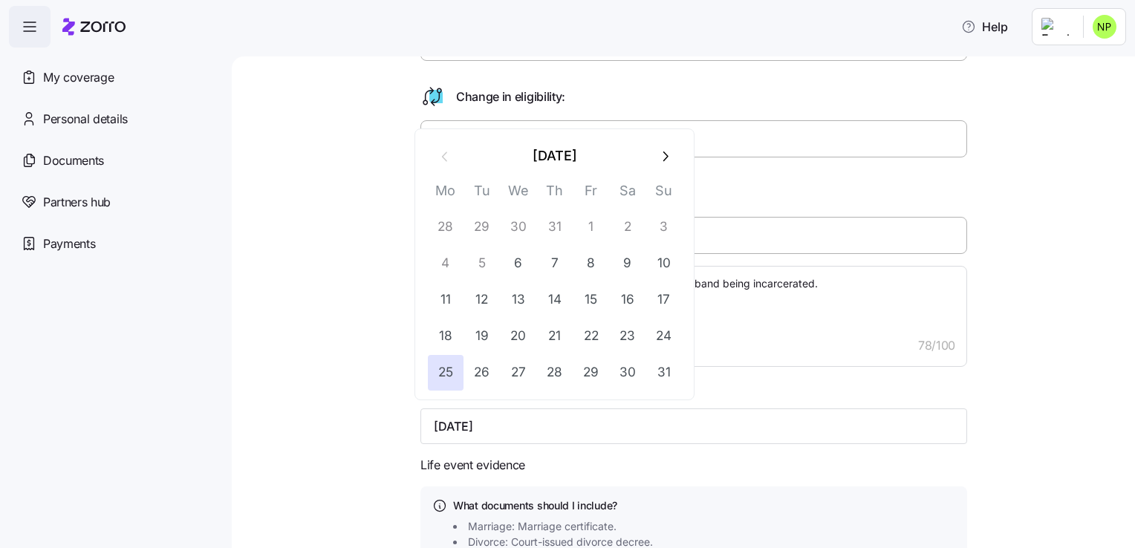
type input "[DATE]"
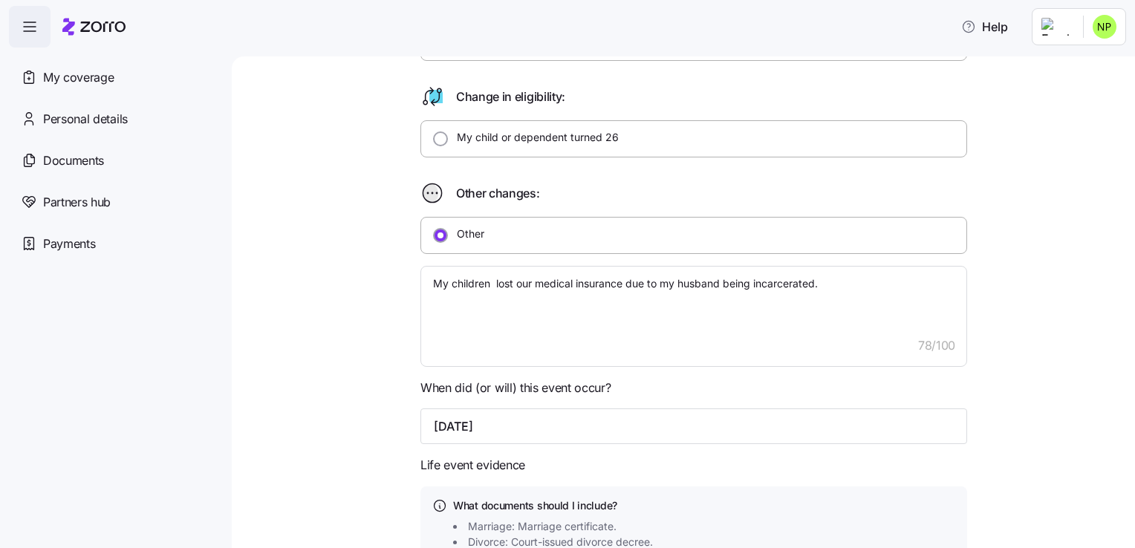
click at [1052, 406] on div "Qualifying Life Event Report Form What type of life change did you experience? …" at bounding box center [693, 272] width 841 height 1187
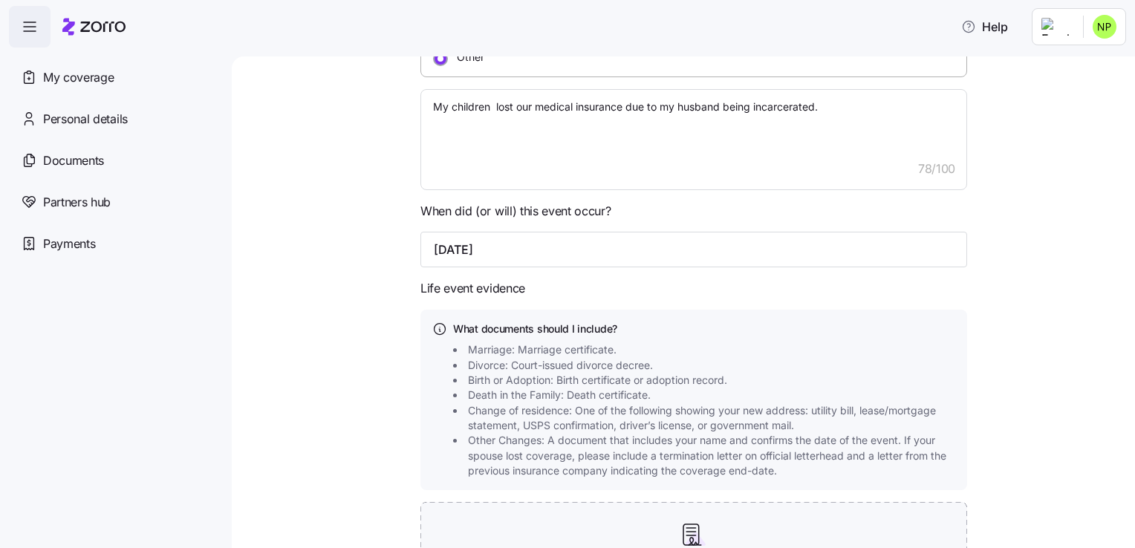
scroll to position [752, 0]
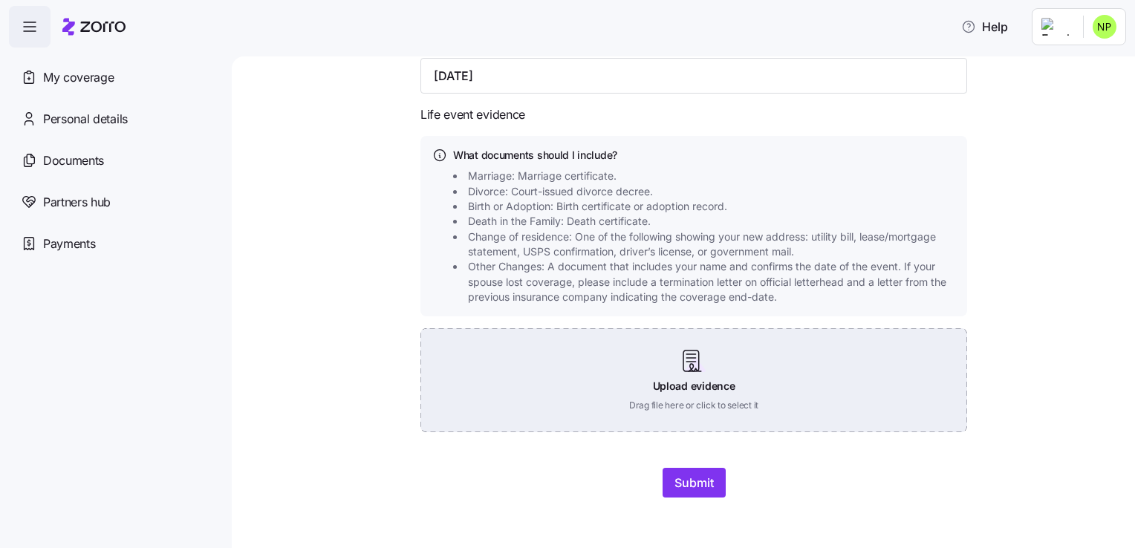
click at [663, 380] on div "Upload evidence Drag file here or click to select it" at bounding box center [693, 380] width 547 height 104
click at [695, 365] on div "Upload evidence Drag file here or click to select it" at bounding box center [693, 380] width 547 height 104
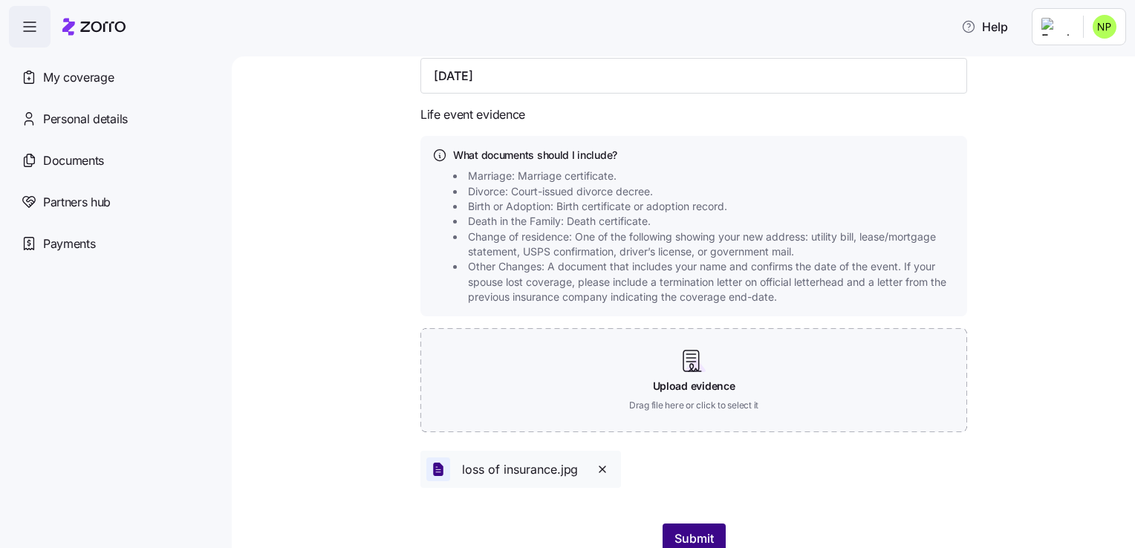
click at [693, 530] on span "Submit" at bounding box center [693, 539] width 39 height 18
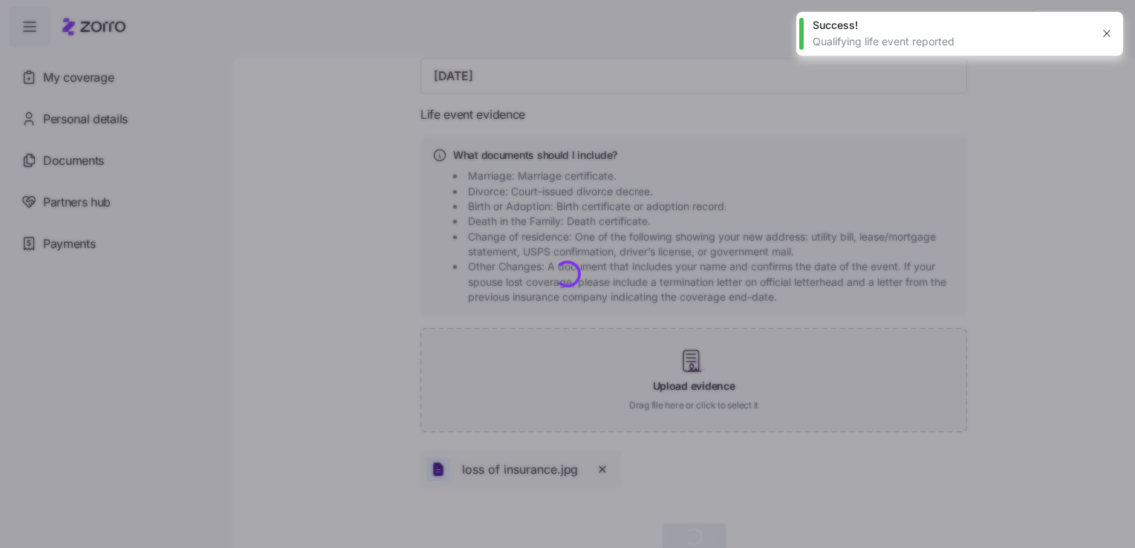
type textarea "x"
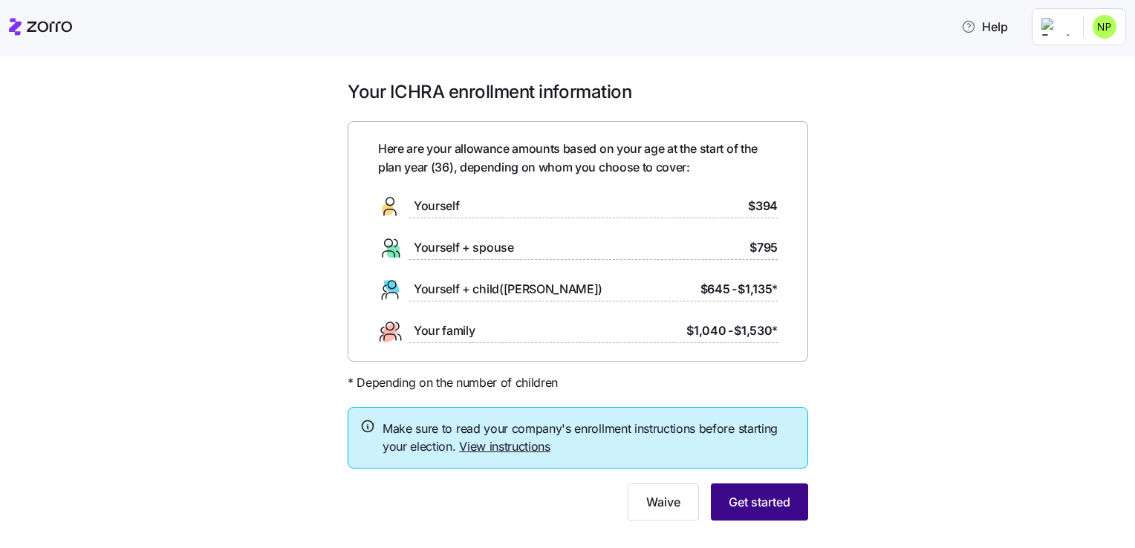
click at [773, 506] on span "Get started" at bounding box center [760, 502] width 62 height 18
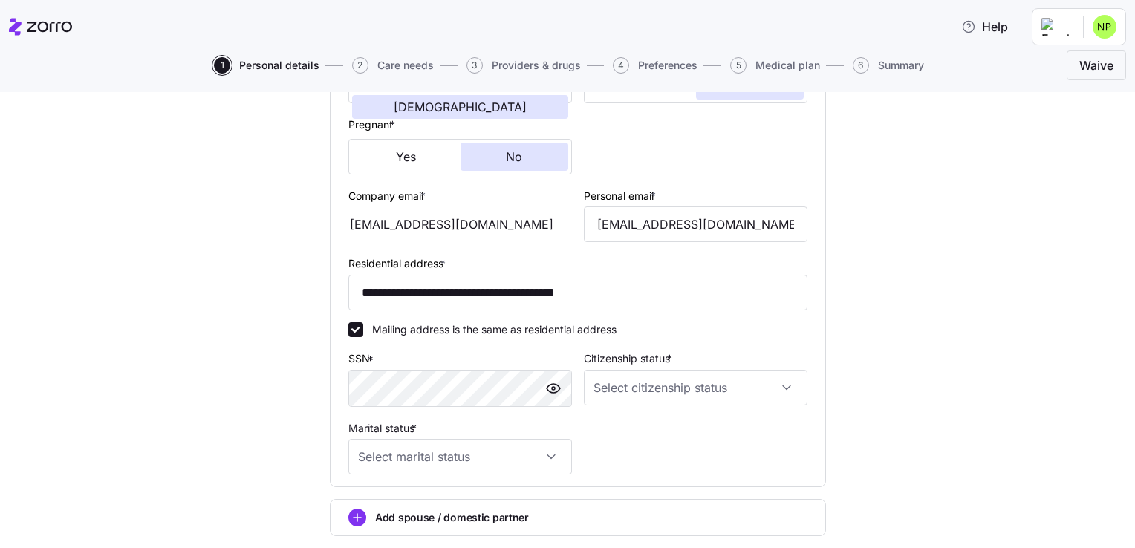
scroll to position [339, 0]
click at [656, 223] on input "[EMAIL_ADDRESS][DOMAIN_NAME]" at bounding box center [696, 226] width 224 height 36
type input "[EMAIL_ADDRESS][DOMAIN_NAME]"
click at [675, 388] on input "Citizenship status *" at bounding box center [696, 389] width 224 height 36
click at [629, 432] on span "[DEMOGRAPHIC_DATA] citizen" at bounding box center [671, 431] width 151 height 16
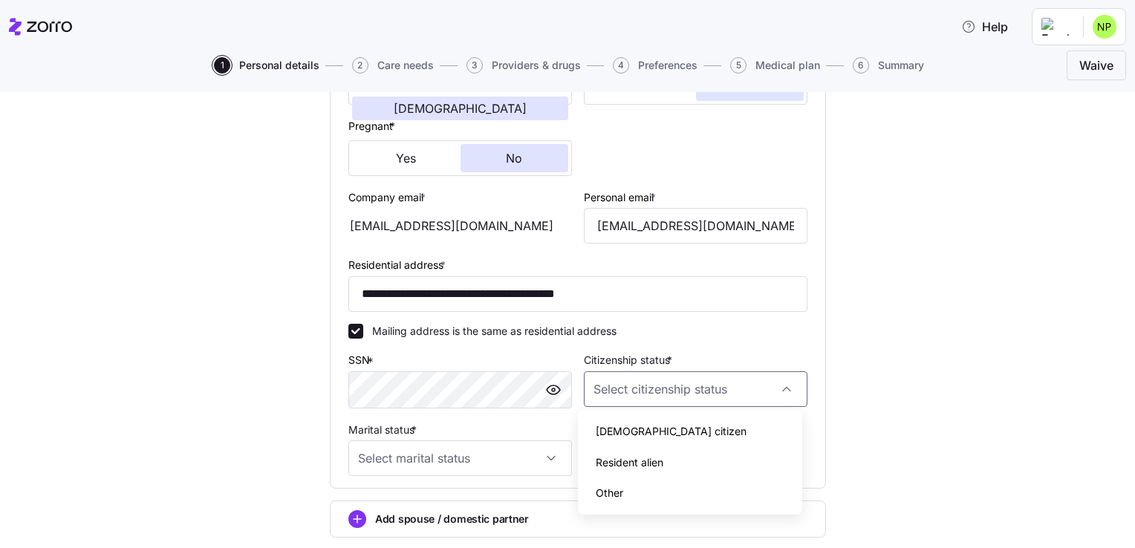
type input "[DEMOGRAPHIC_DATA] citizen"
click at [513, 446] on input "Marital status *" at bounding box center [460, 458] width 224 height 36
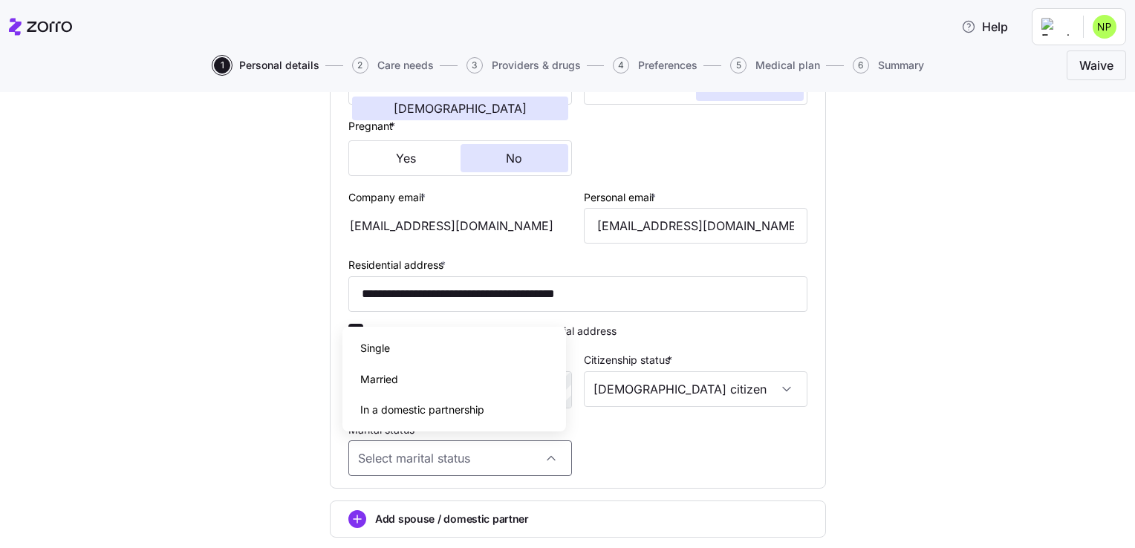
click at [420, 371] on div "Married" at bounding box center [454, 379] width 212 height 31
type input "Married"
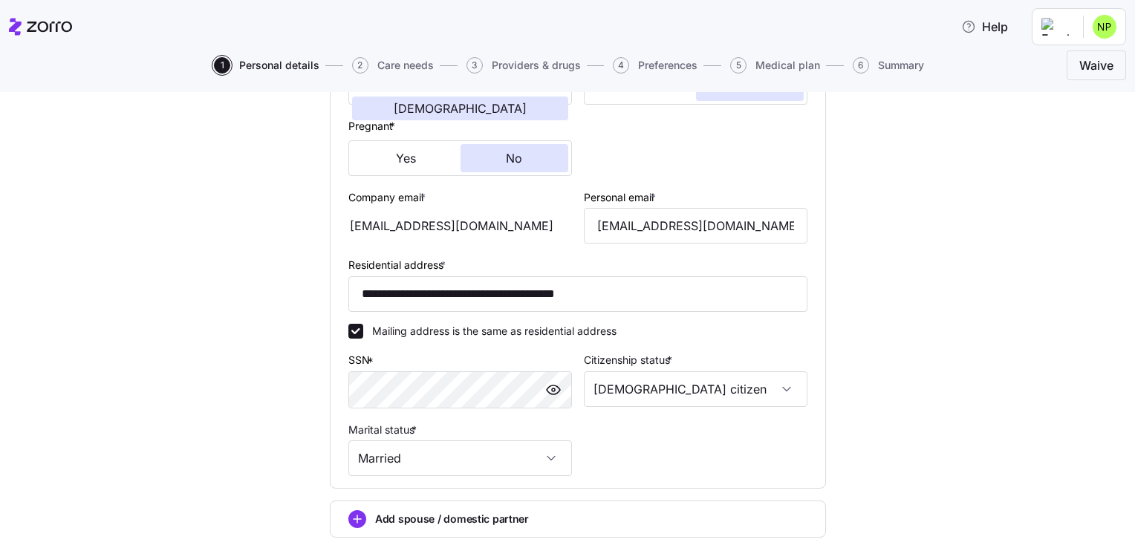
click at [879, 373] on div "**********" at bounding box center [578, 214] width 1073 height 875
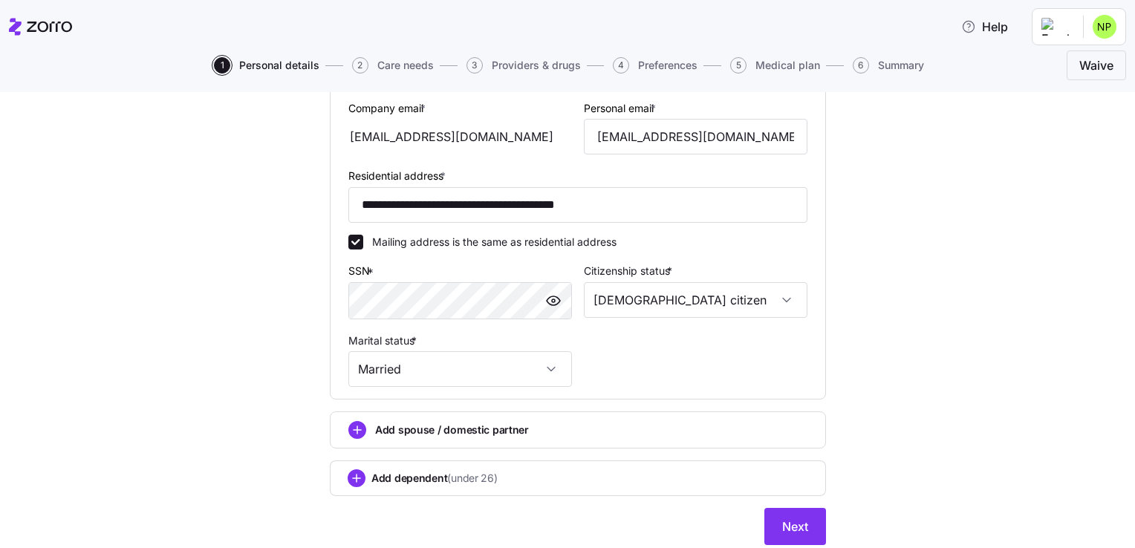
scroll to position [458, 0]
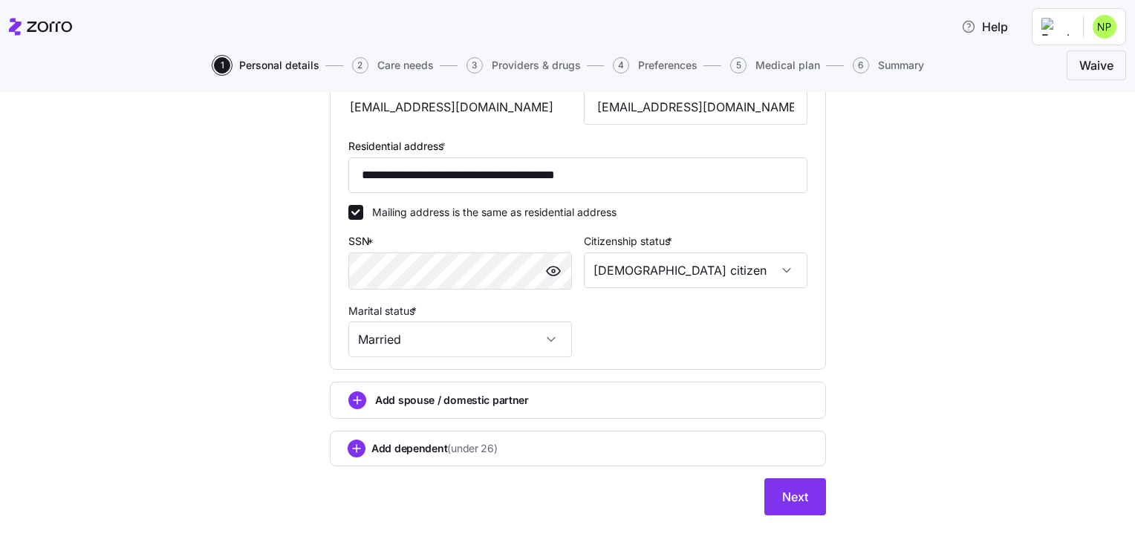
click at [371, 444] on span "Add dependent (under 26)" at bounding box center [434, 448] width 126 height 15
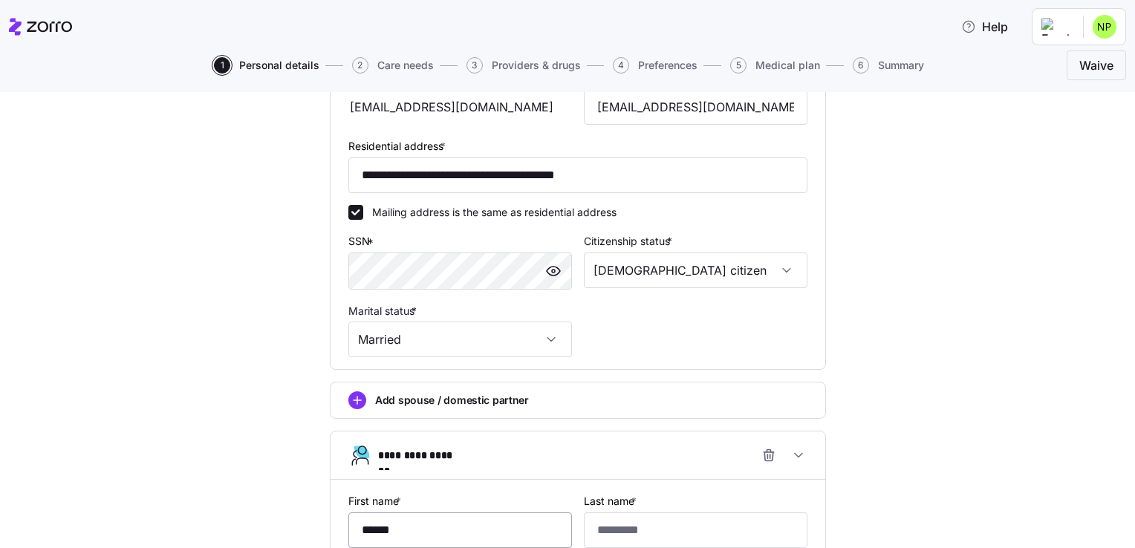
type input "******"
type input "*******"
click at [959, 414] on div "**********" at bounding box center [578, 305] width 1073 height 1294
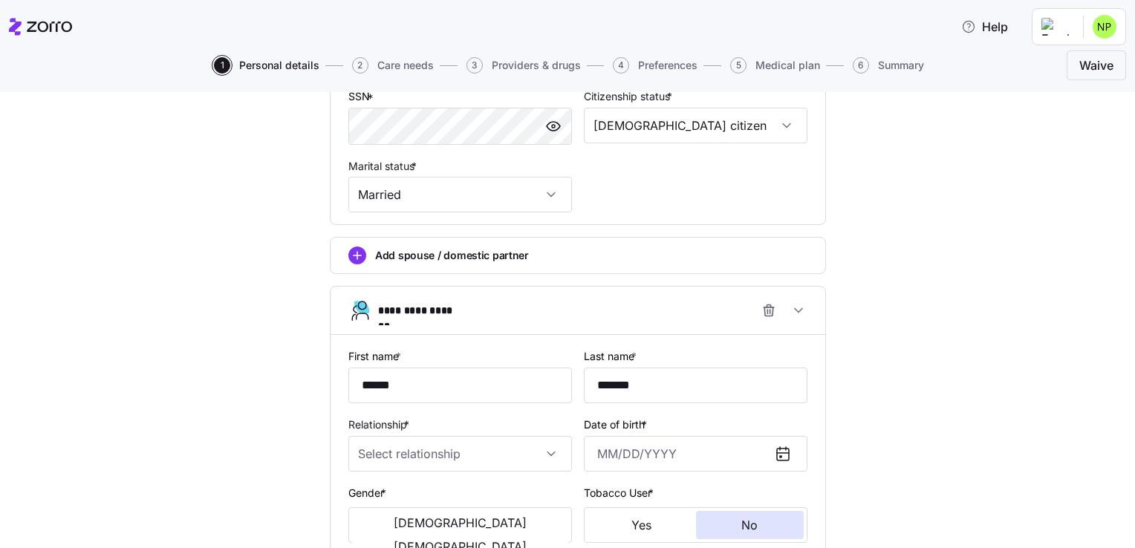
scroll to position [755, 0]
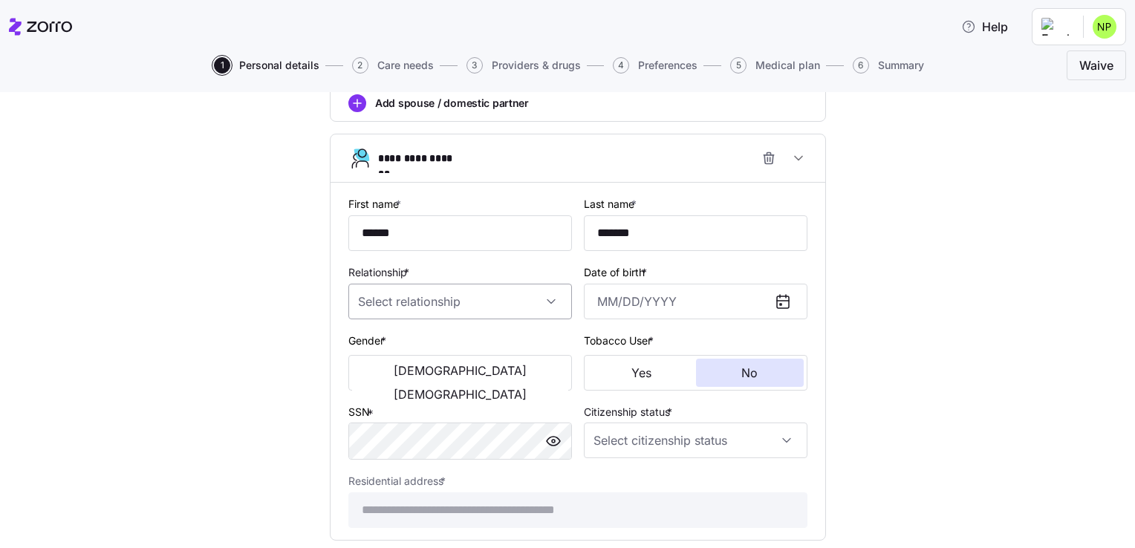
click at [435, 287] on input "Relationship *" at bounding box center [460, 302] width 224 height 36
click at [404, 337] on div "Child" at bounding box center [454, 342] width 212 height 31
type input "Child"
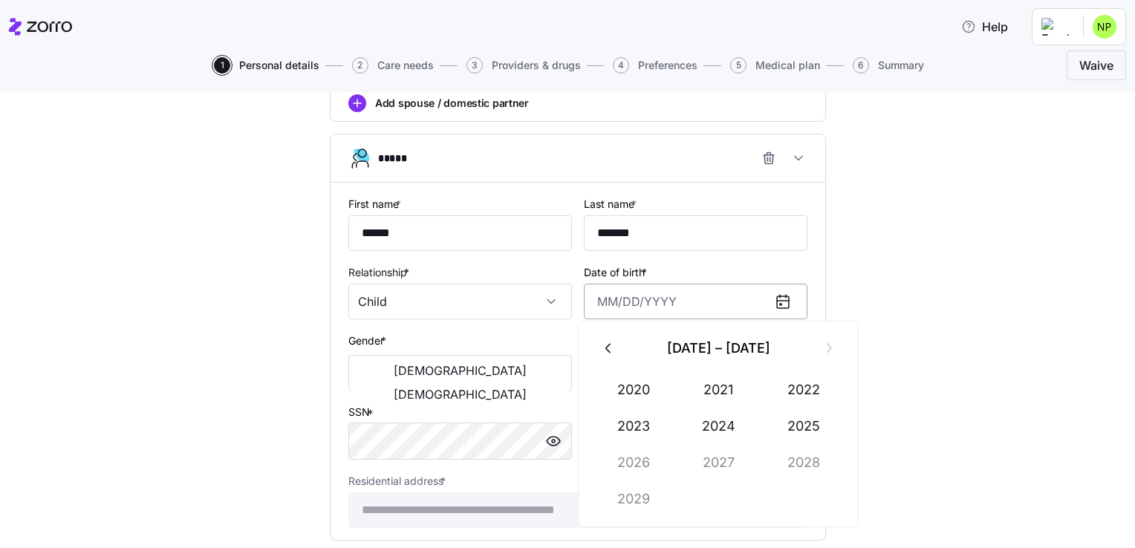
click at [590, 294] on input "Date of birth *" at bounding box center [696, 302] width 224 height 36
type input "[DATE]"
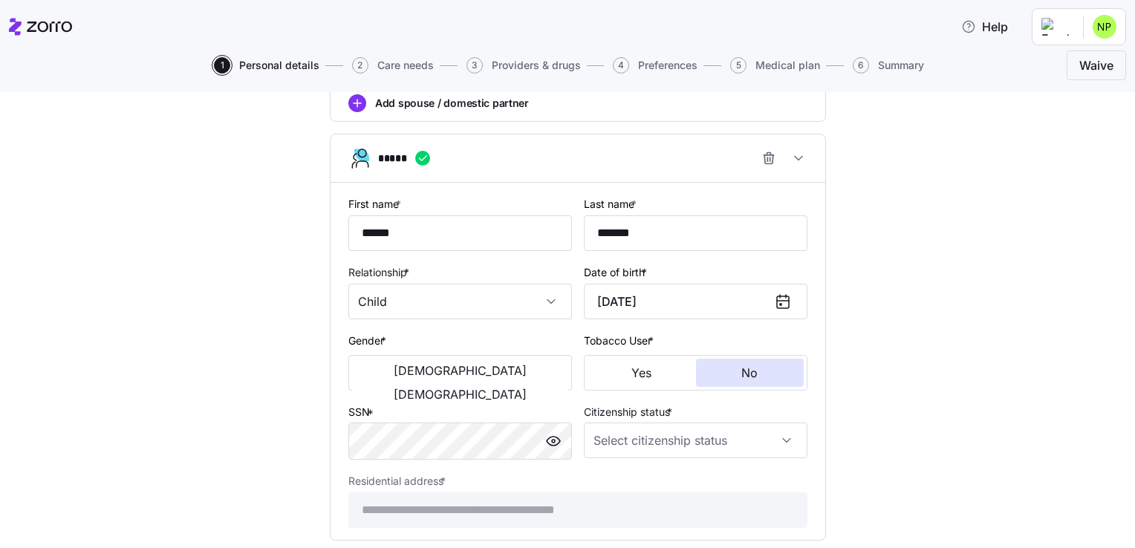
click at [1001, 312] on div "**********" at bounding box center [578, 8] width 1073 height 1294
click at [491, 388] on span "[DEMOGRAPHIC_DATA]" at bounding box center [460, 394] width 133 height 12
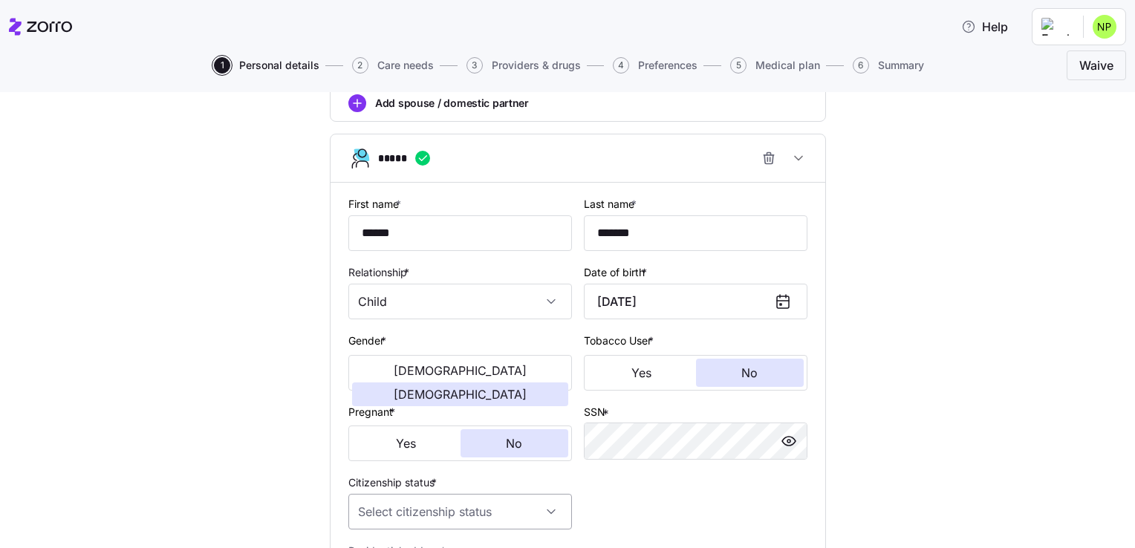
click at [449, 501] on input "Citizenship status *" at bounding box center [460, 512] width 224 height 36
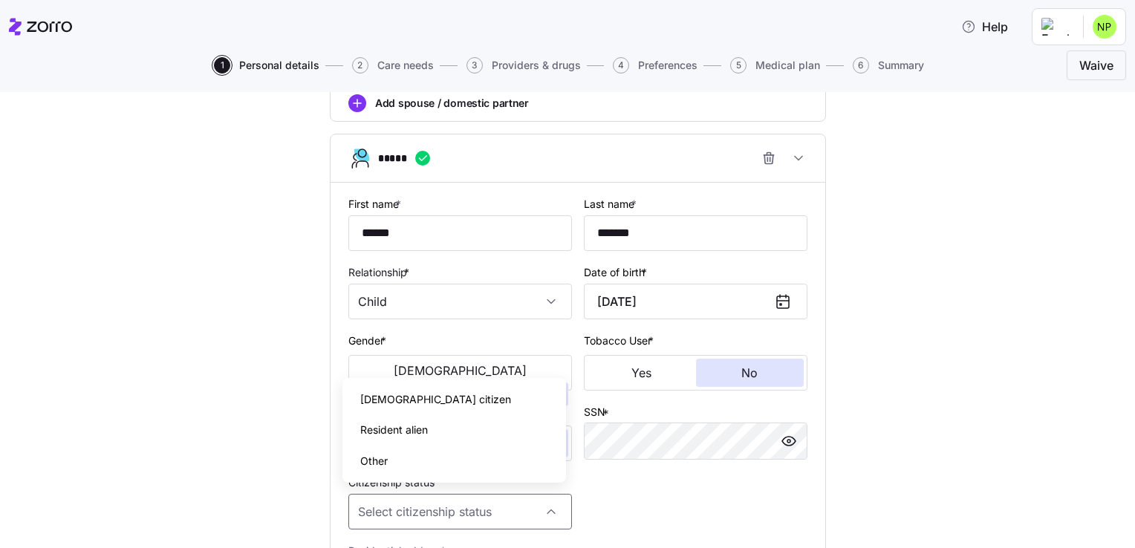
click at [403, 391] on span "[DEMOGRAPHIC_DATA] citizen" at bounding box center [435, 399] width 151 height 16
type input "[DEMOGRAPHIC_DATA] citizen"
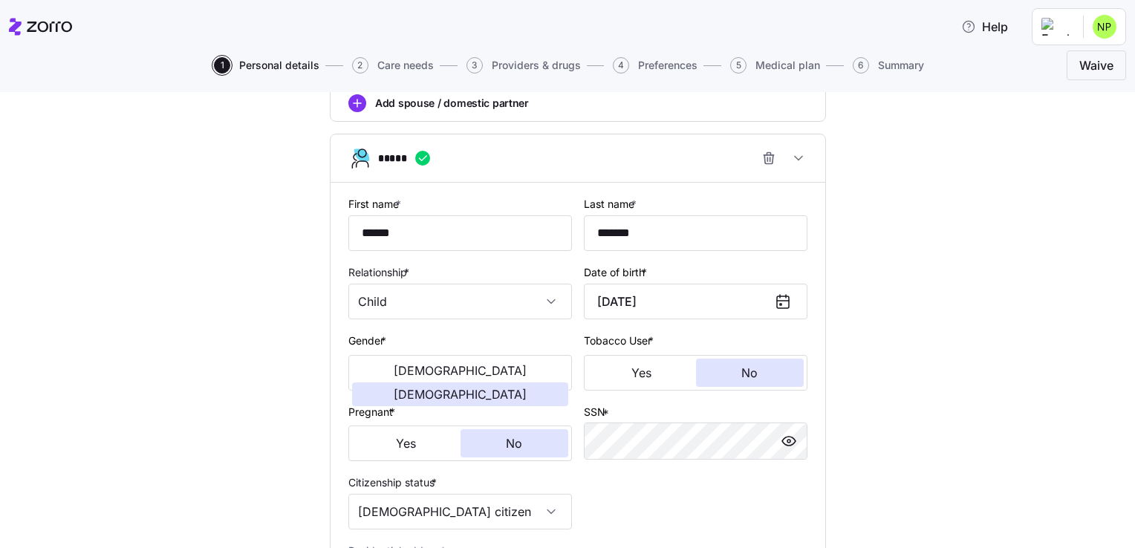
click at [212, 409] on div "**********" at bounding box center [578, 43] width 1073 height 1364
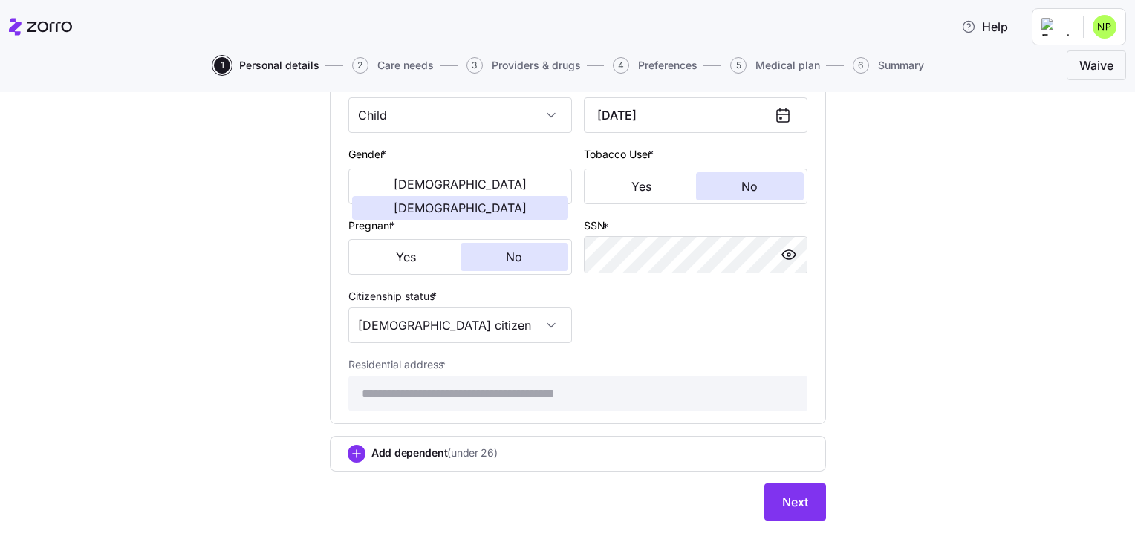
scroll to position [961, 0]
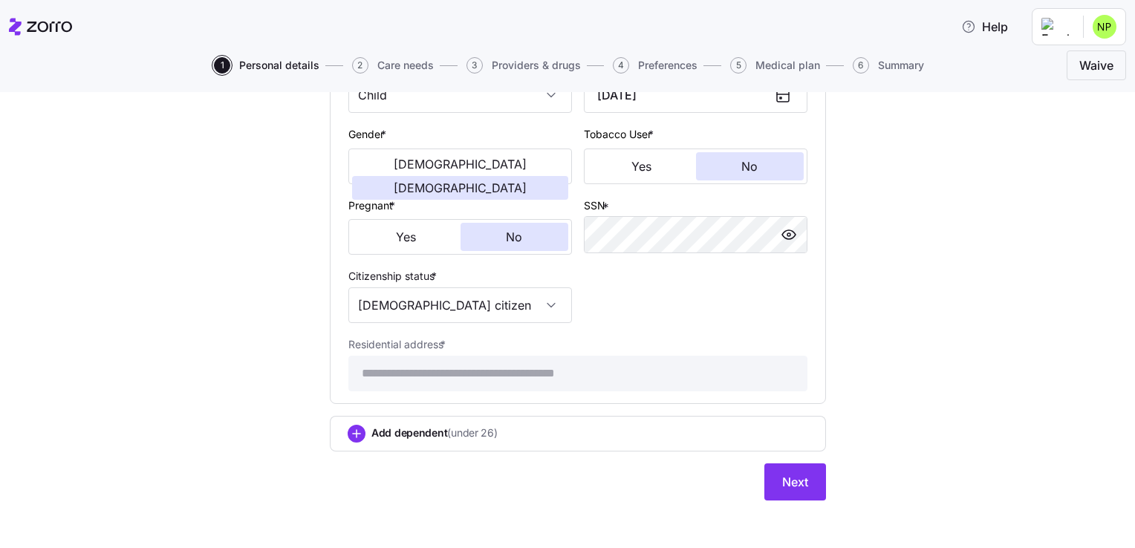
click at [419, 426] on span "Add dependent (under 26)" at bounding box center [434, 433] width 126 height 15
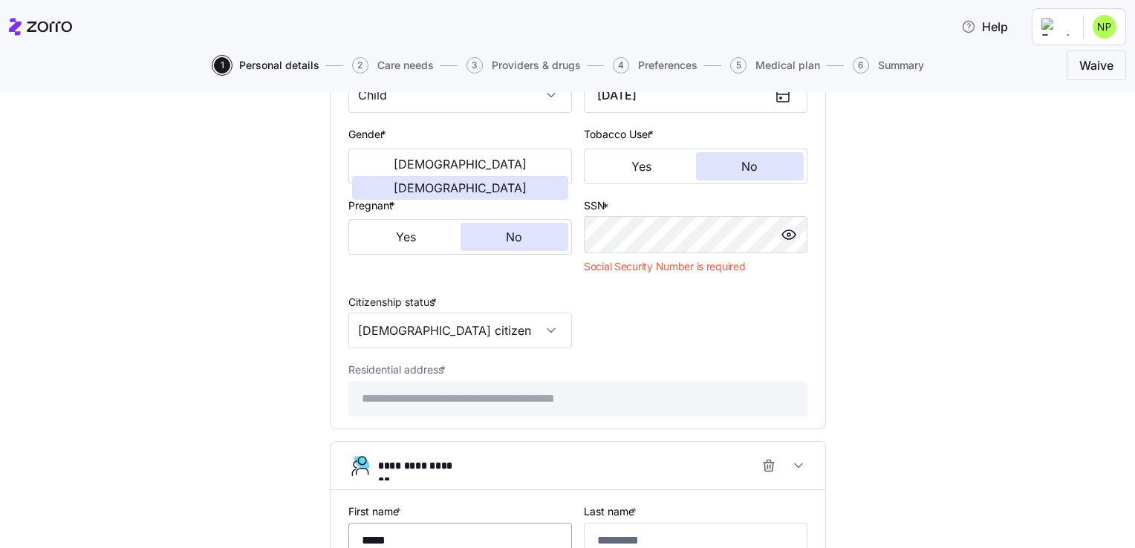
type input "*****"
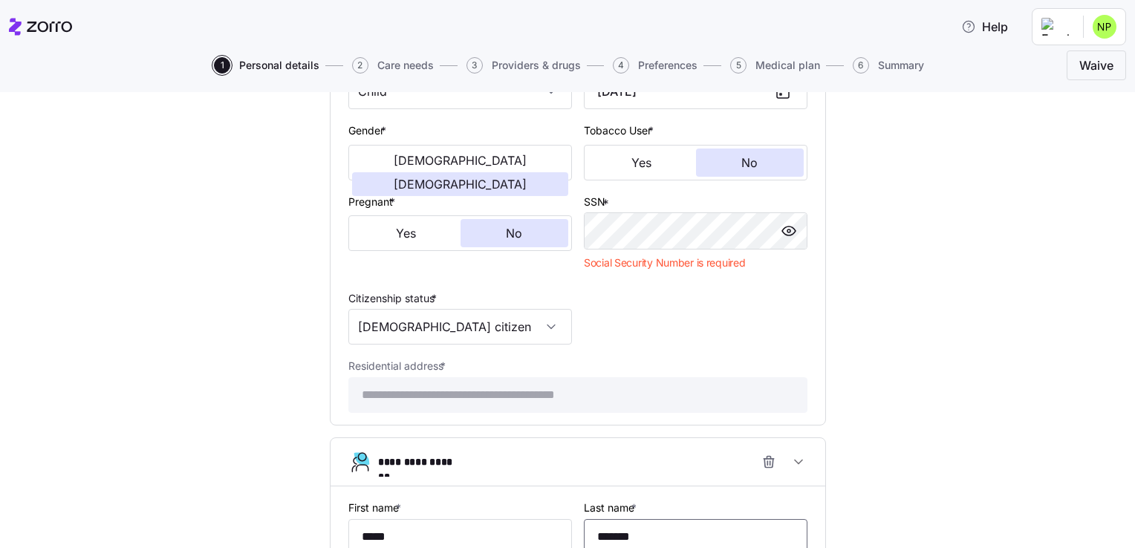
type input "*******"
click at [1011, 429] on div "**********" at bounding box center [578, 54] width 1073 height 1807
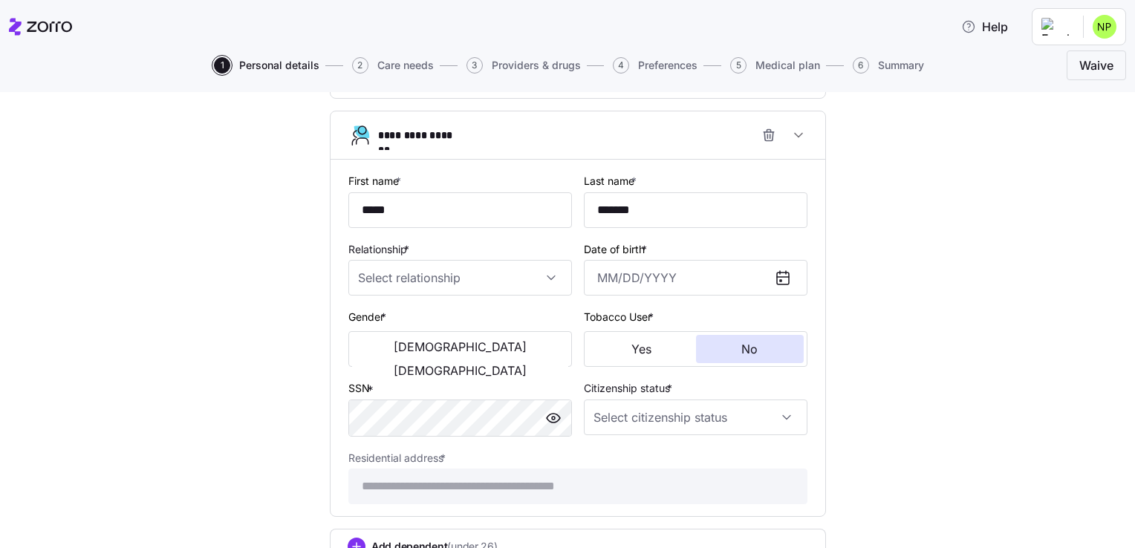
scroll to position [1321, 0]
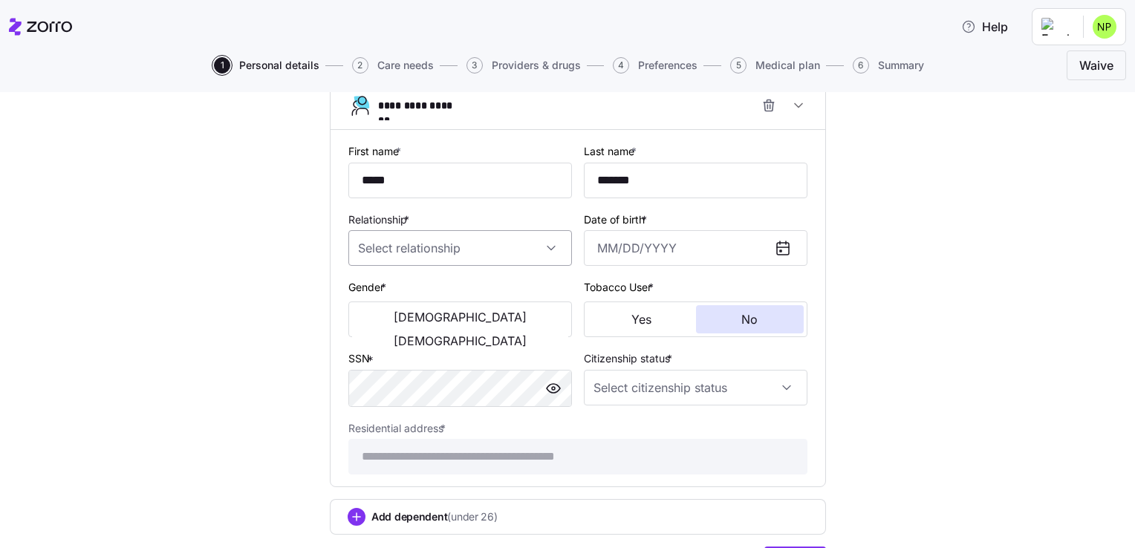
click at [479, 235] on input "Relationship *" at bounding box center [460, 248] width 224 height 36
click at [428, 273] on div "Child" at bounding box center [454, 287] width 212 height 31
type input "Child"
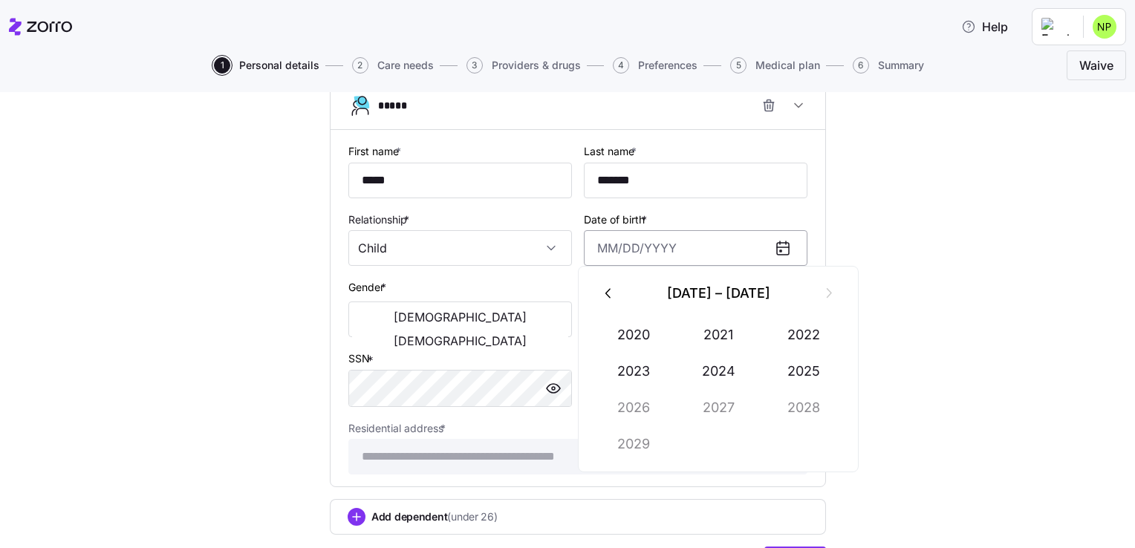
click at [591, 245] on input "Date of birth *" at bounding box center [696, 248] width 224 height 36
type input "[DATE]"
click at [394, 305] on button "[DEMOGRAPHIC_DATA]" at bounding box center [460, 317] width 216 height 24
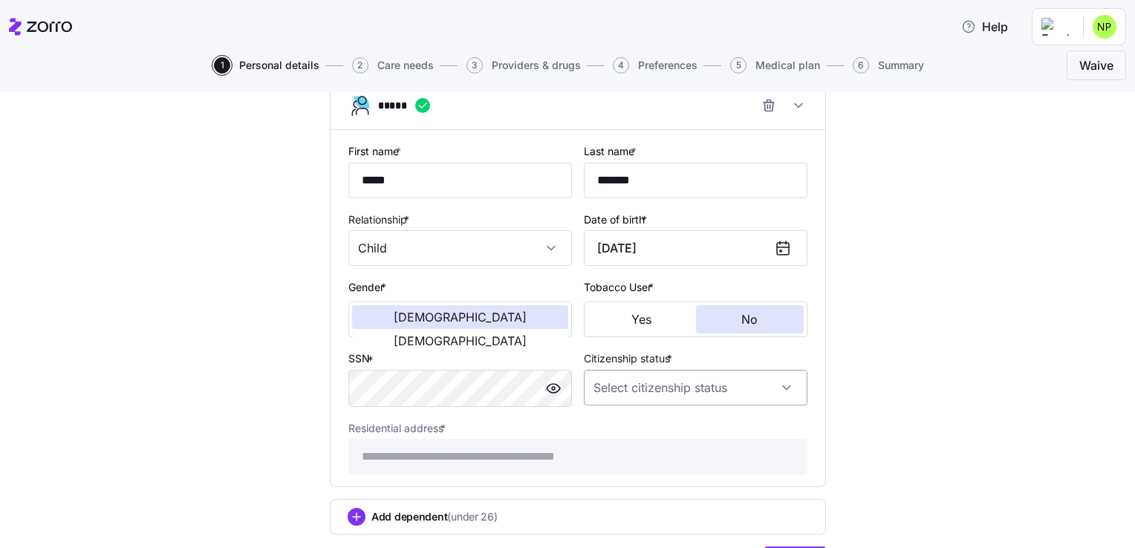
click at [686, 380] on input "Citizenship status *" at bounding box center [696, 388] width 224 height 36
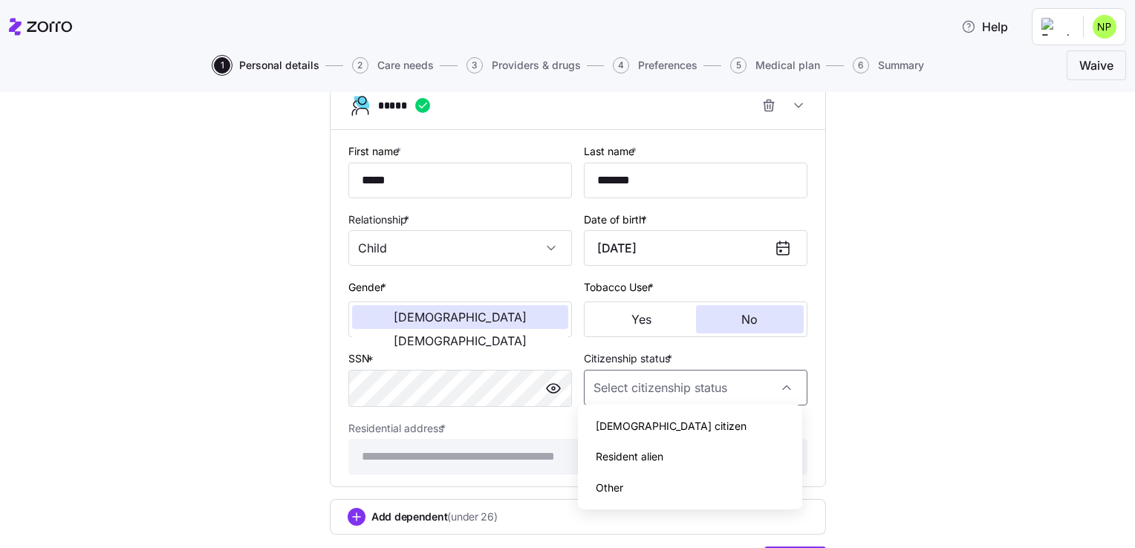
click at [640, 420] on span "[DEMOGRAPHIC_DATA] citizen" at bounding box center [671, 426] width 151 height 16
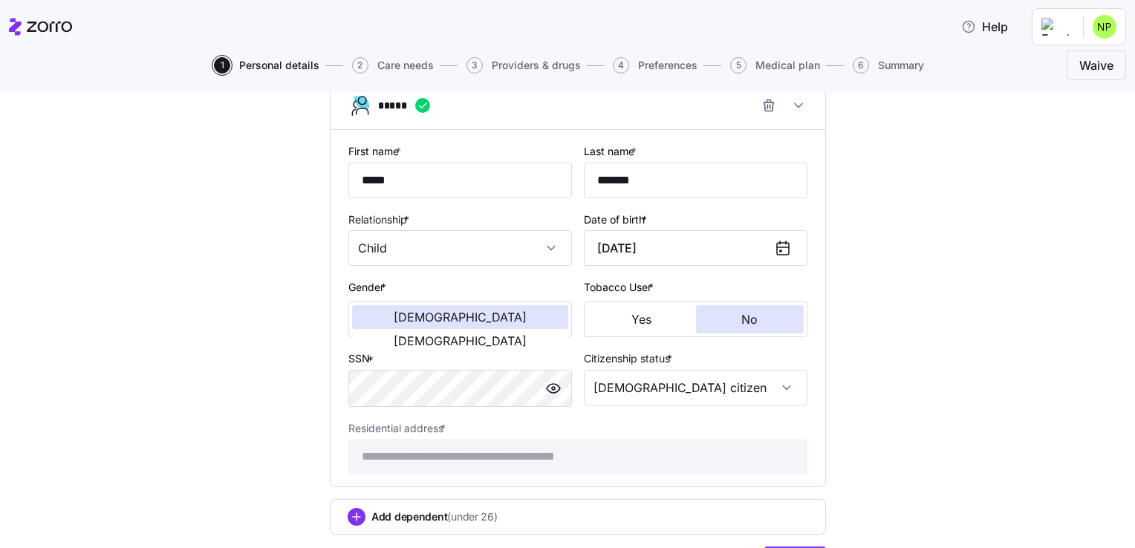
type input "[DEMOGRAPHIC_DATA] citizen"
drag, startPoint x: 1027, startPoint y: 250, endPoint x: 926, endPoint y: 215, distance: 106.2
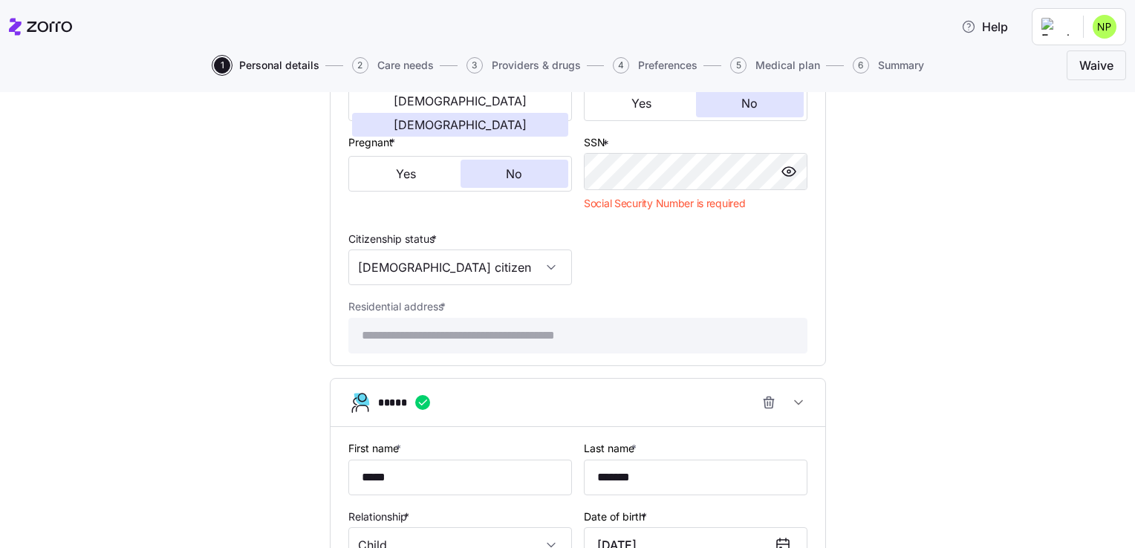
scroll to position [995, 0]
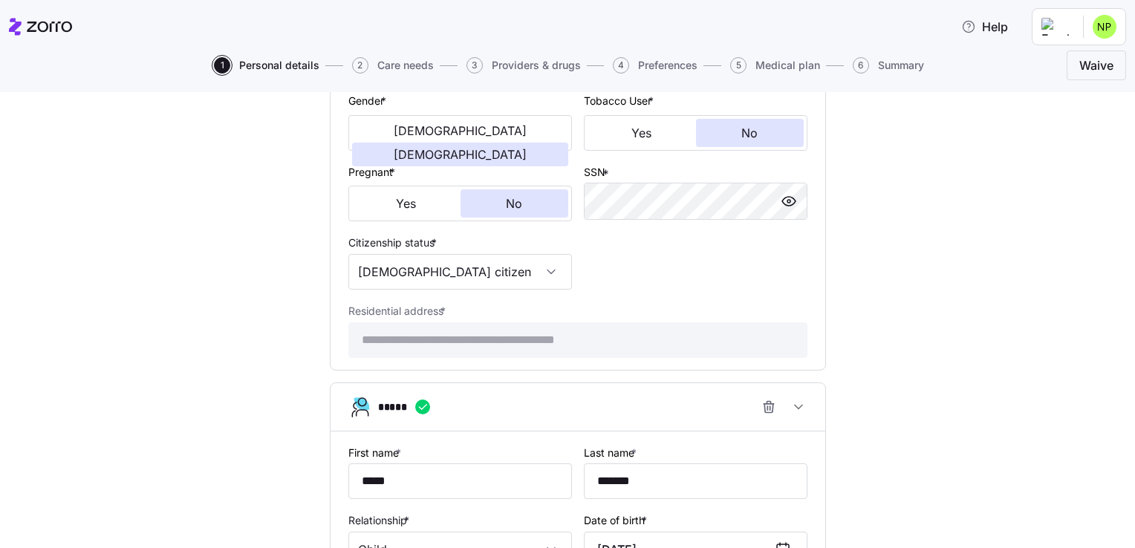
click at [993, 199] on div "**********" at bounding box center [578, 12] width 1073 height 1782
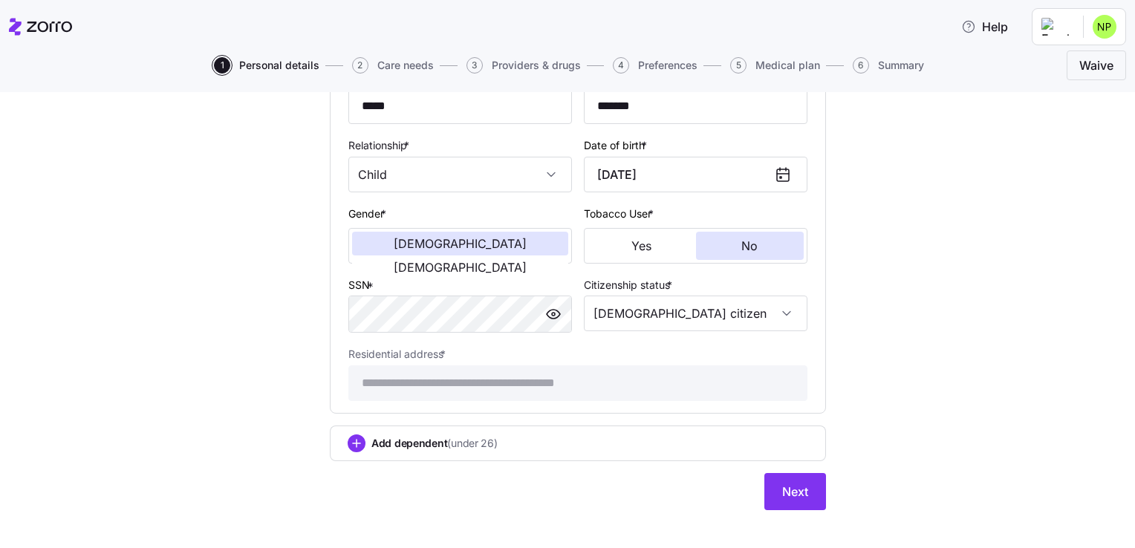
scroll to position [1378, 0]
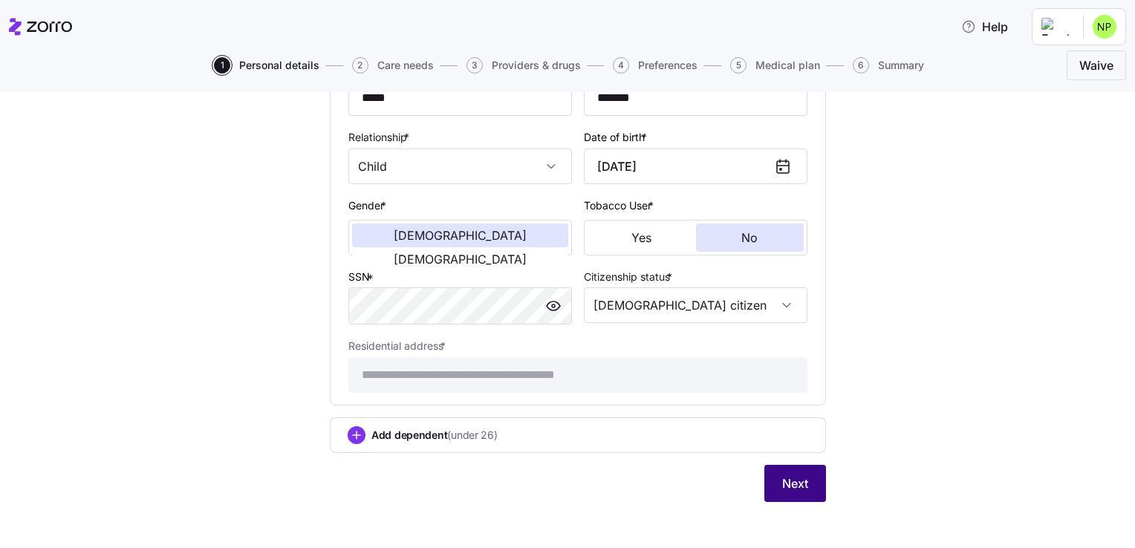
click at [791, 465] on button "Next" at bounding box center [795, 483] width 62 height 37
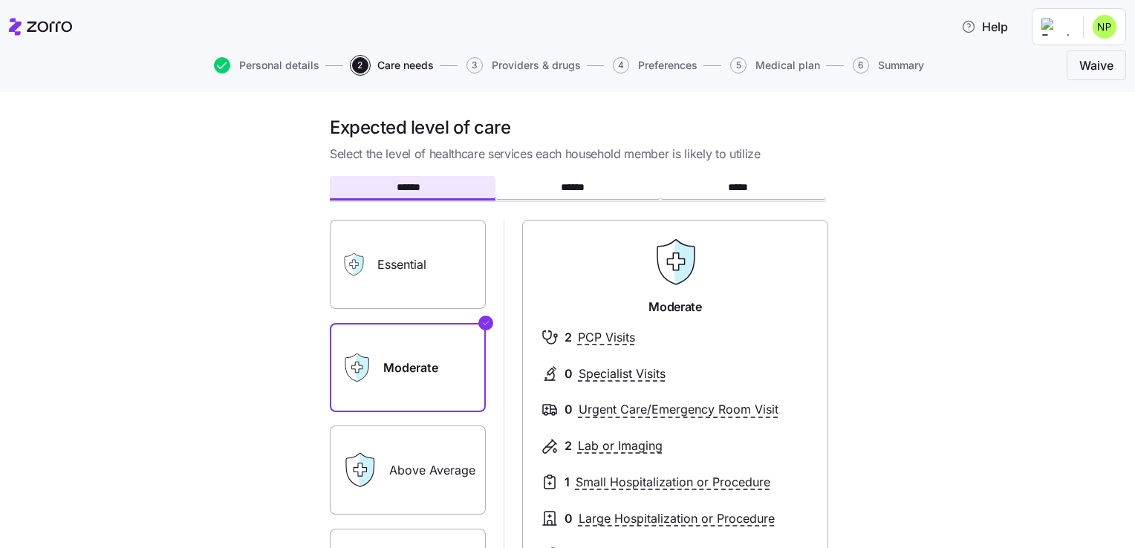
click at [979, 336] on div "Expected level of care Select the level of healthcare services each household m…" at bounding box center [578, 454] width 1073 height 677
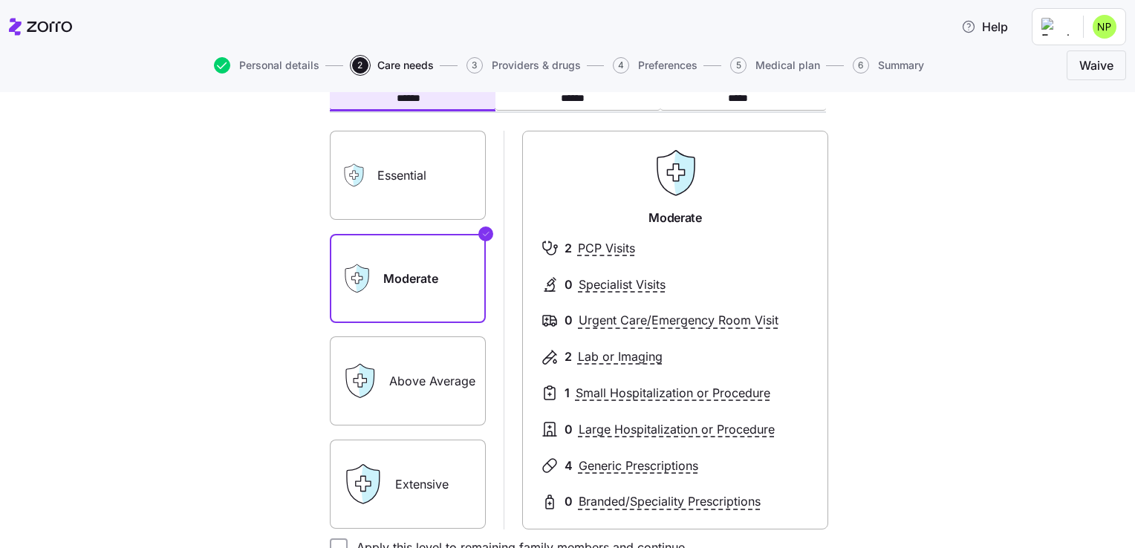
scroll to position [88, 0]
drag, startPoint x: 1123, startPoint y: 188, endPoint x: 1114, endPoint y: 247, distance: 60.1
click at [1114, 247] on div "Expected level of care Select the level of healthcare services each household m…" at bounding box center [567, 320] width 1135 height 456
drag, startPoint x: 1114, startPoint y: 247, endPoint x: 987, endPoint y: 206, distance: 133.7
click at [987, 206] on div "Expected level of care Select the level of healthcare services each household m…" at bounding box center [578, 366] width 1073 height 677
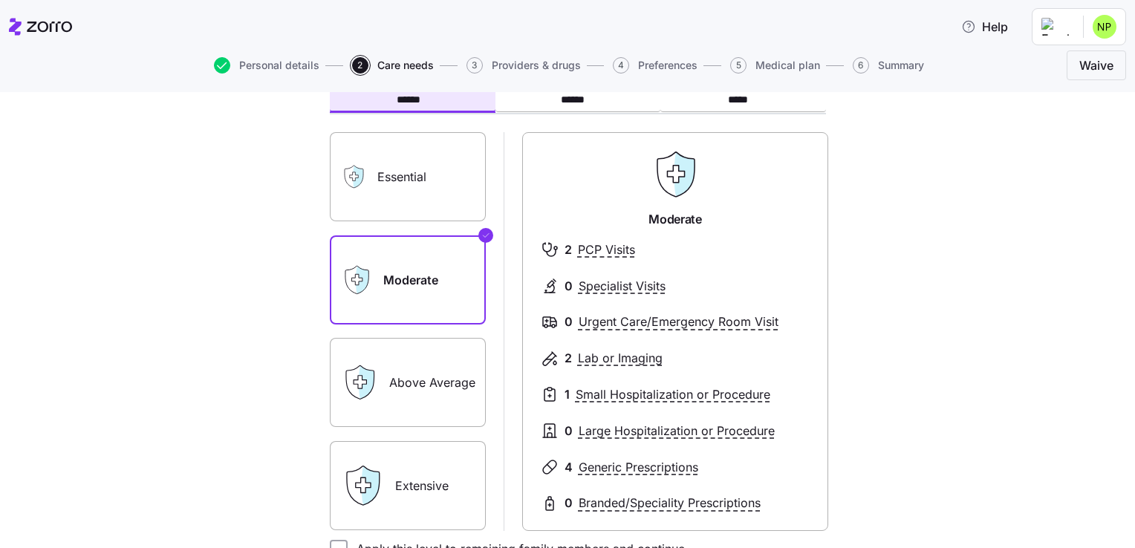
click at [934, 302] on div "Expected level of care Select the level of healthcare services each household m…" at bounding box center [578, 366] width 1073 height 677
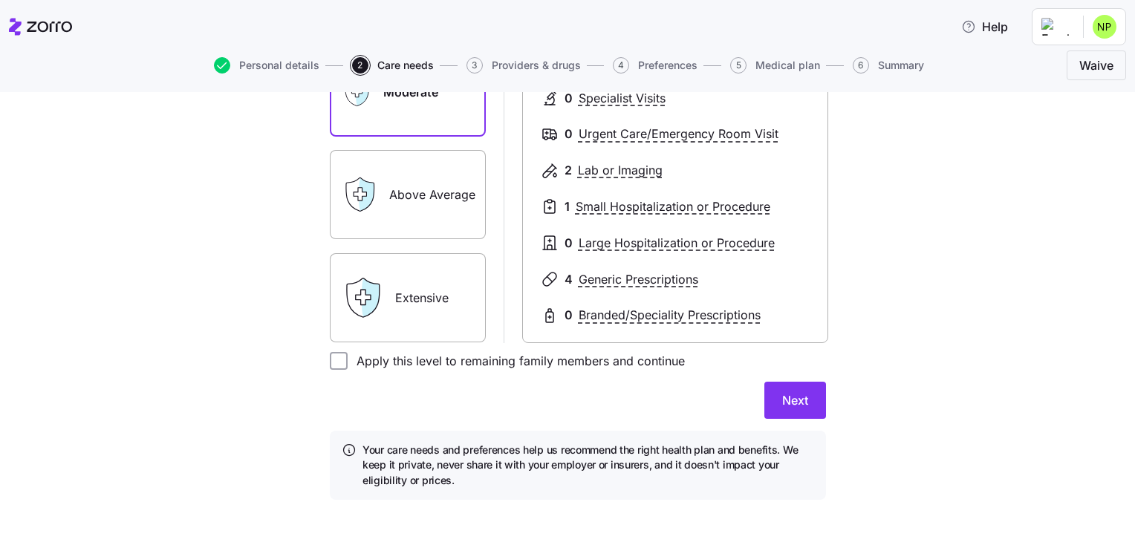
scroll to position [278, 0]
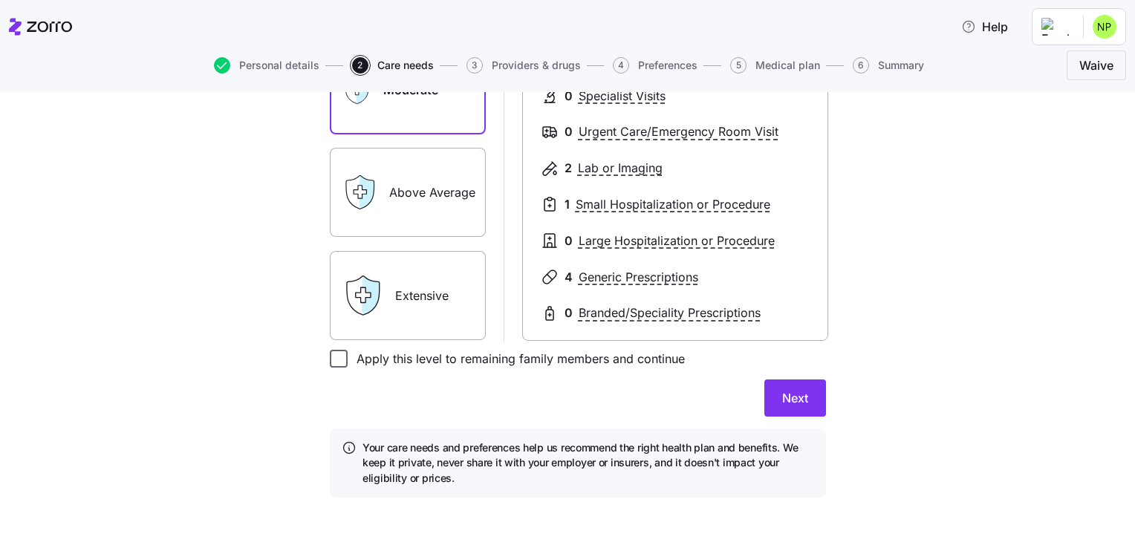
click at [337, 358] on input "Apply this level to remaining family members and continue" at bounding box center [339, 359] width 18 height 18
checkbox input "true"
click at [792, 397] on span "Next" at bounding box center [795, 398] width 26 height 18
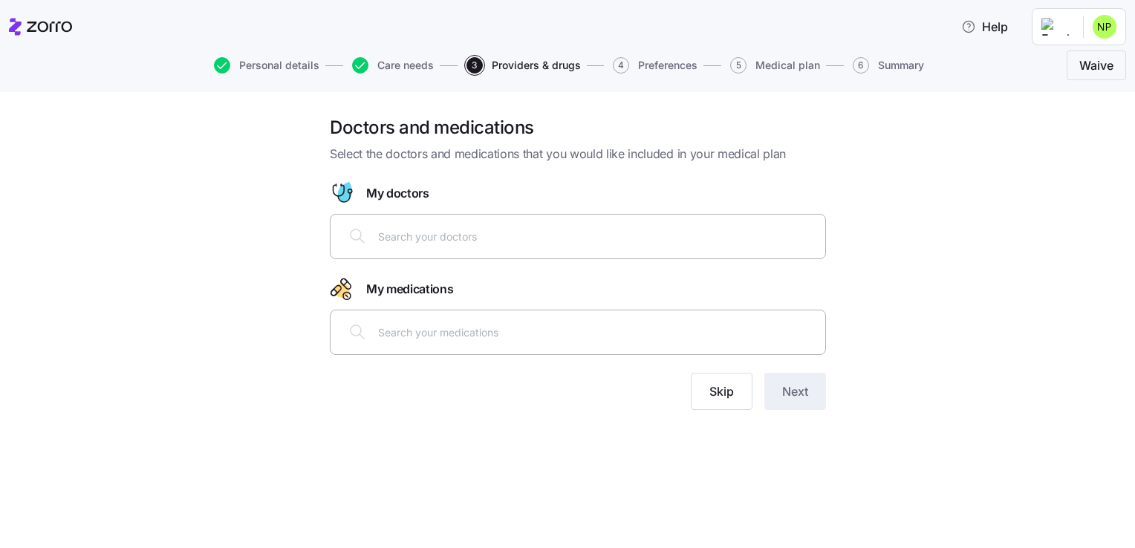
click at [438, 243] on input "text" at bounding box center [597, 236] width 438 height 16
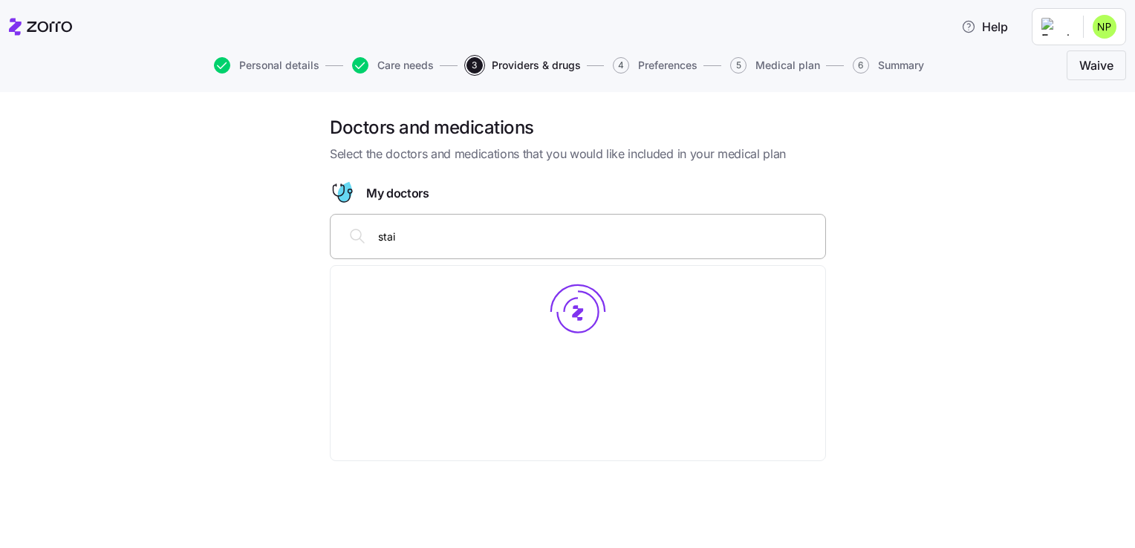
type input "stair"
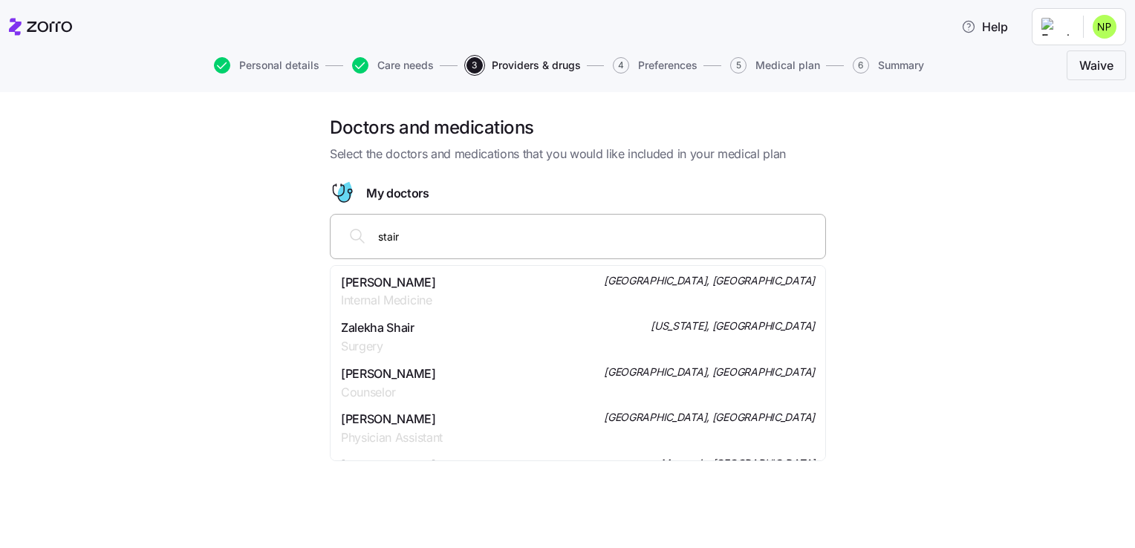
click at [414, 293] on span "Internal Medicine" at bounding box center [388, 300] width 95 height 19
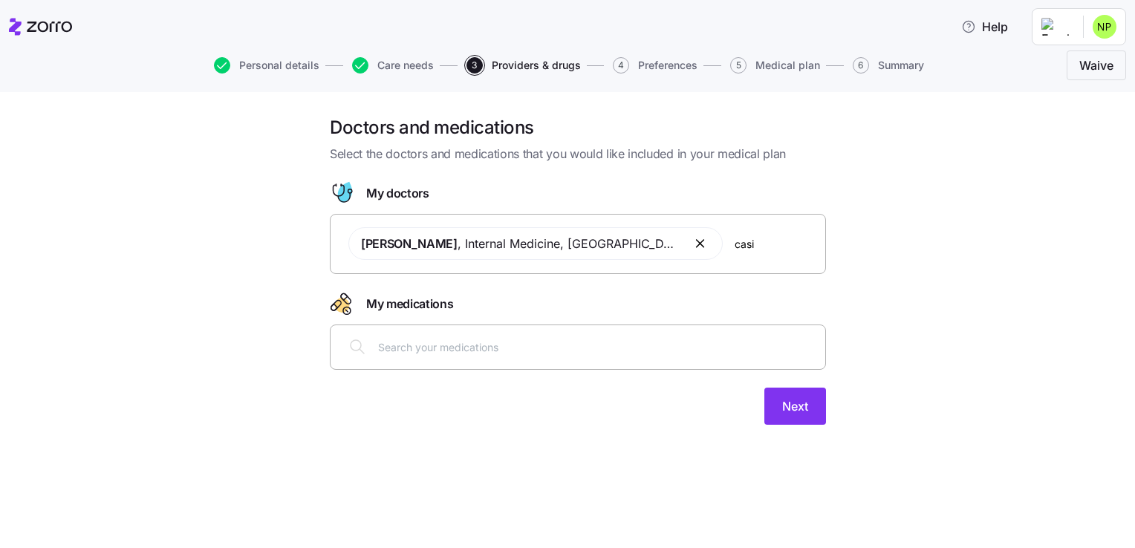
type input "casia"
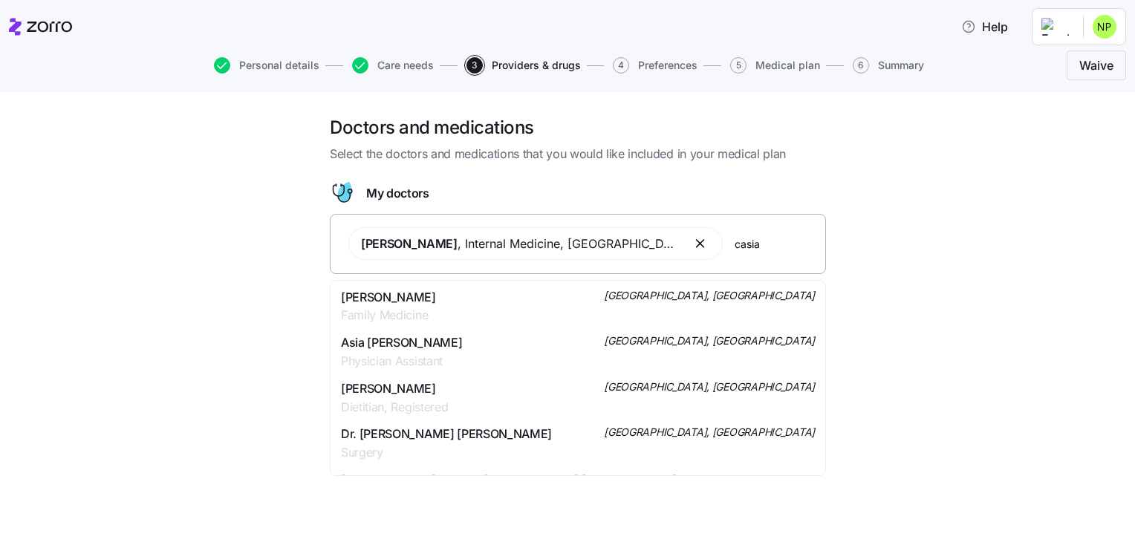
click at [419, 320] on span "Family Medicine" at bounding box center [388, 315] width 95 height 19
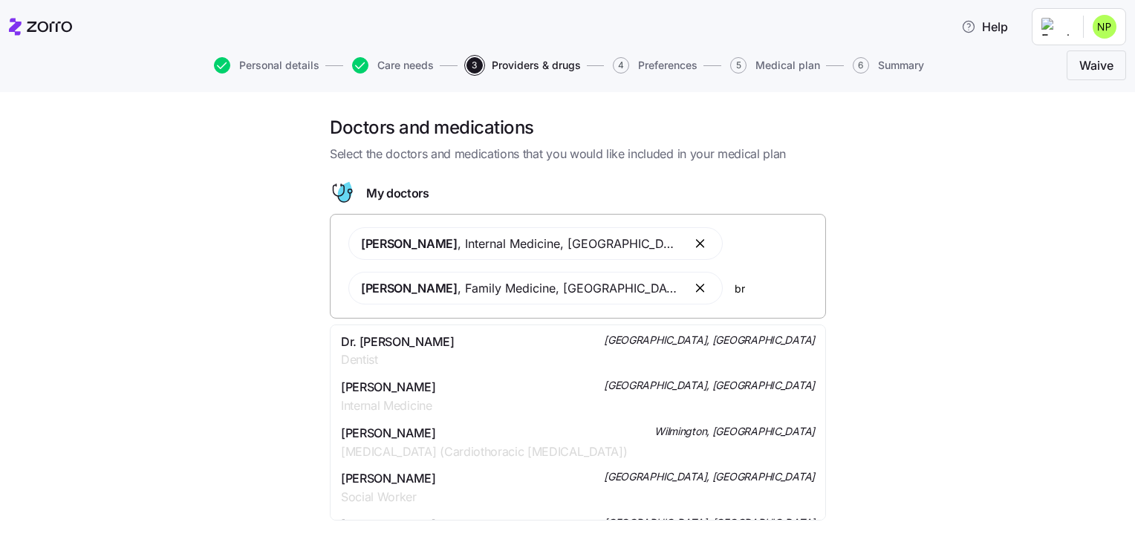
type input "b"
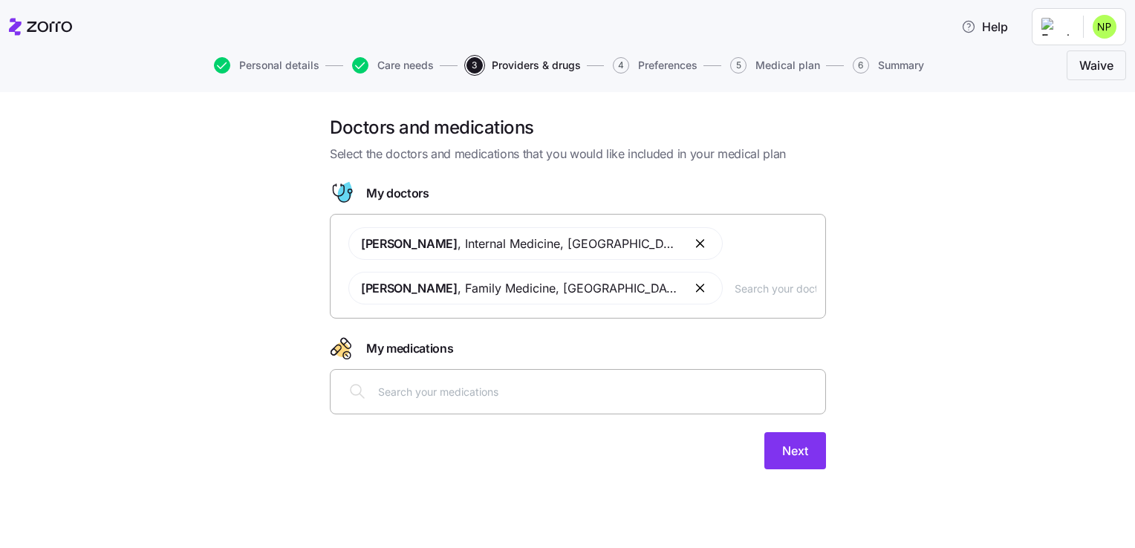
click at [960, 224] on div "Doctors and medications Select the doctors and medications that you would like …" at bounding box center [578, 301] width 1073 height 371
click at [455, 397] on input "text" at bounding box center [597, 391] width 438 height 16
click at [790, 450] on span "Next" at bounding box center [795, 451] width 26 height 18
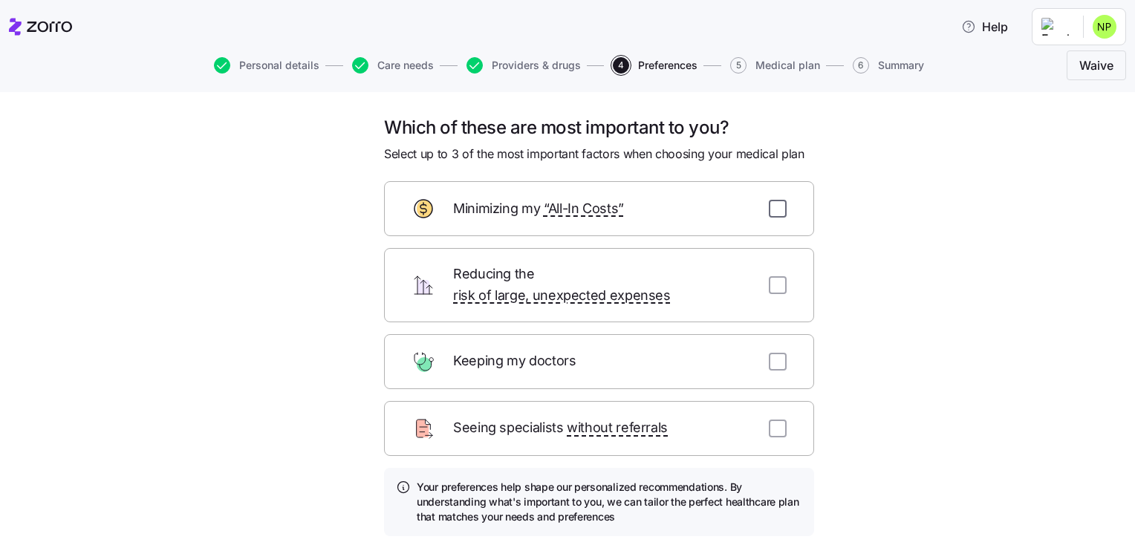
click at [772, 204] on input "checkbox" at bounding box center [778, 209] width 18 height 18
click at [778, 276] on input "checkbox" at bounding box center [778, 285] width 18 height 18
click at [894, 276] on div "Which of these are most important to you? Select up to 3 of the most important …" at bounding box center [578, 370] width 1073 height 508
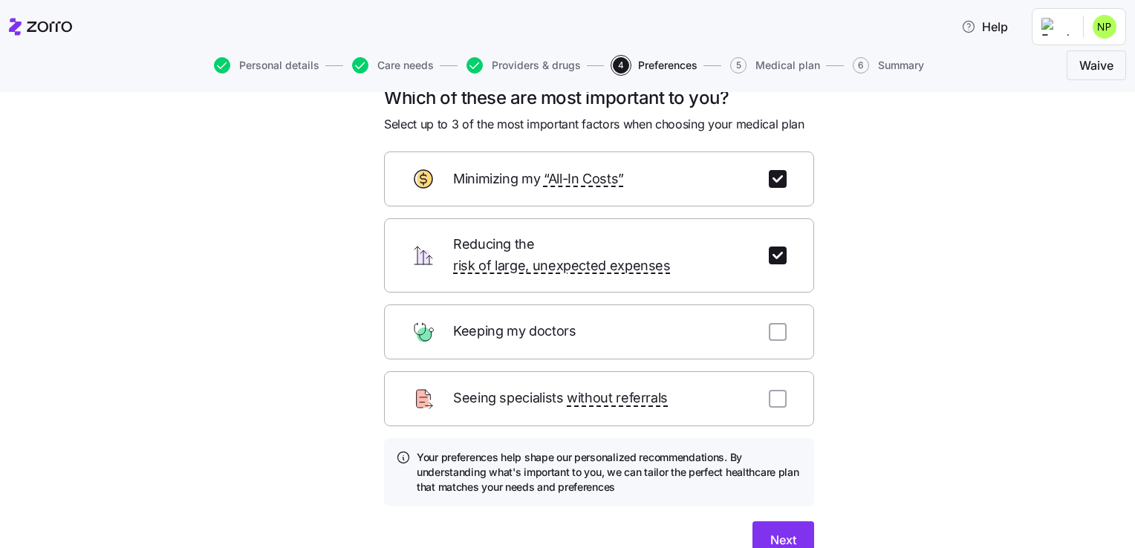
scroll to position [91, 0]
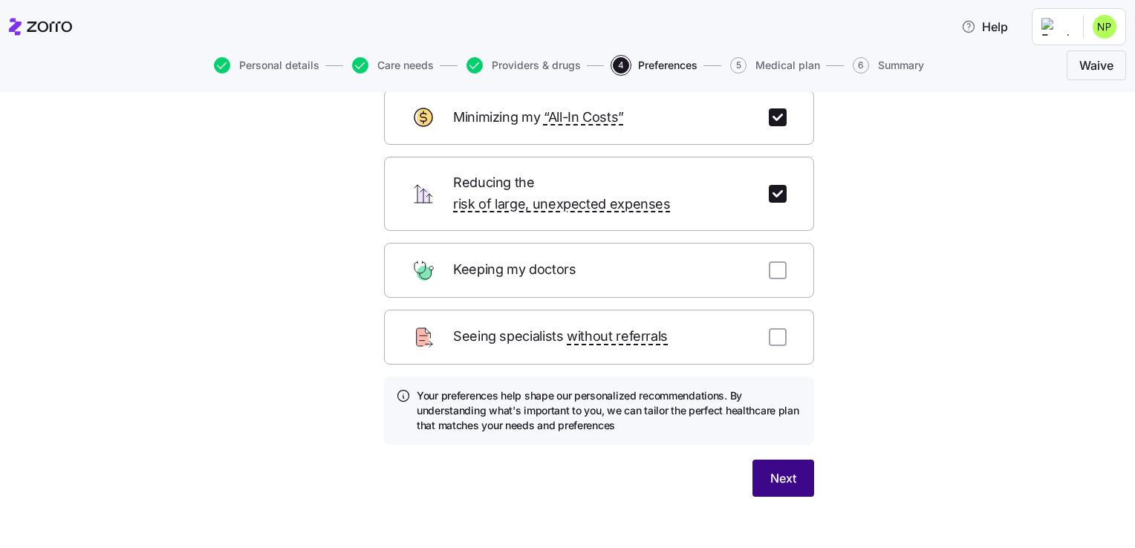
click at [779, 469] on span "Next" at bounding box center [783, 478] width 26 height 18
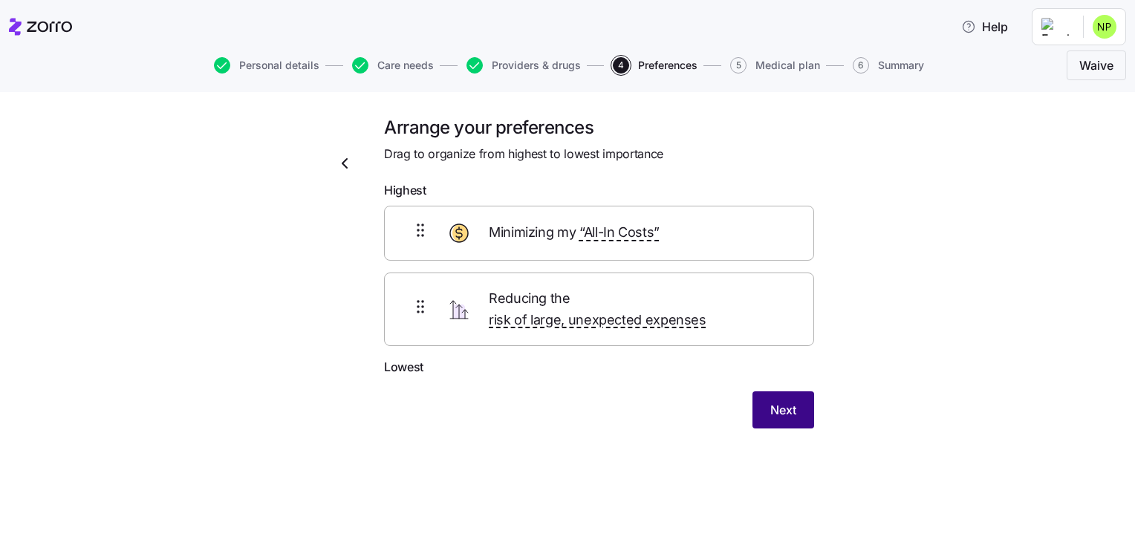
scroll to position [0, 0]
click at [778, 401] on span "Next" at bounding box center [783, 410] width 26 height 18
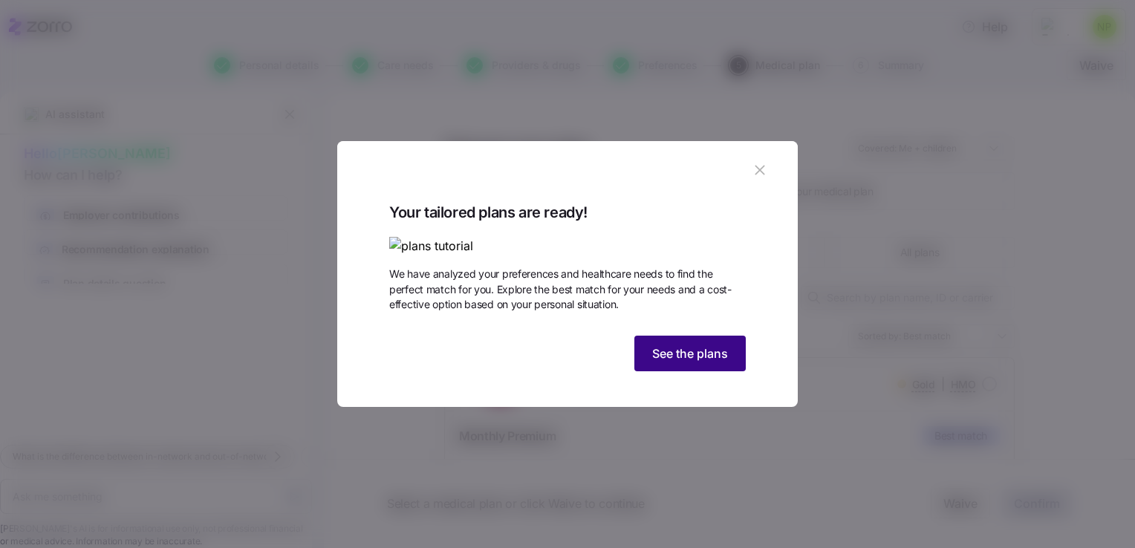
click at [668, 362] on span "See the plans" at bounding box center [690, 354] width 76 height 18
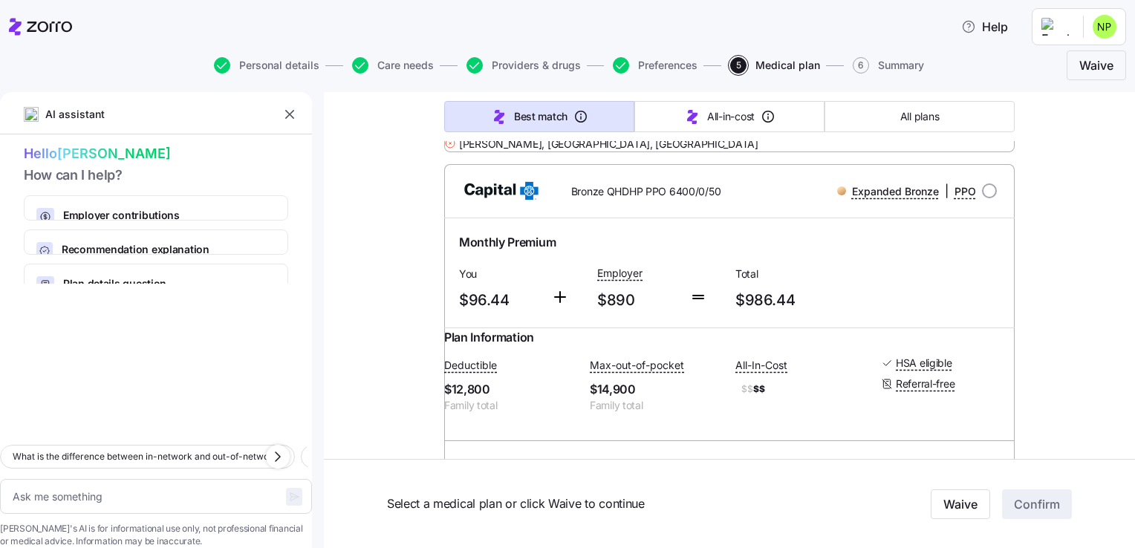
scroll to position [15, 0]
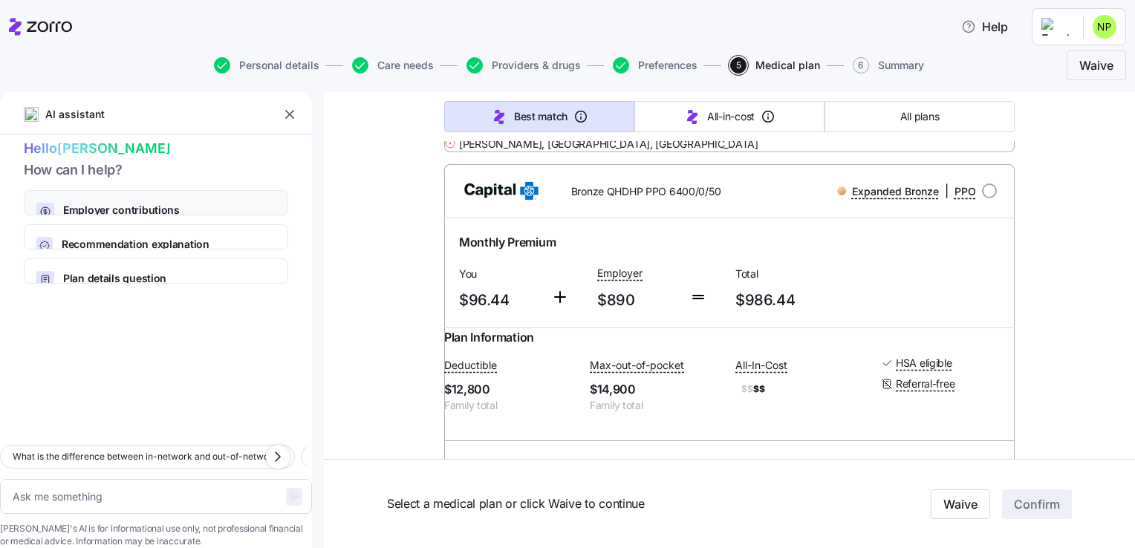
click at [160, 203] on span "Employer contributions" at bounding box center [162, 210] width 198 height 15
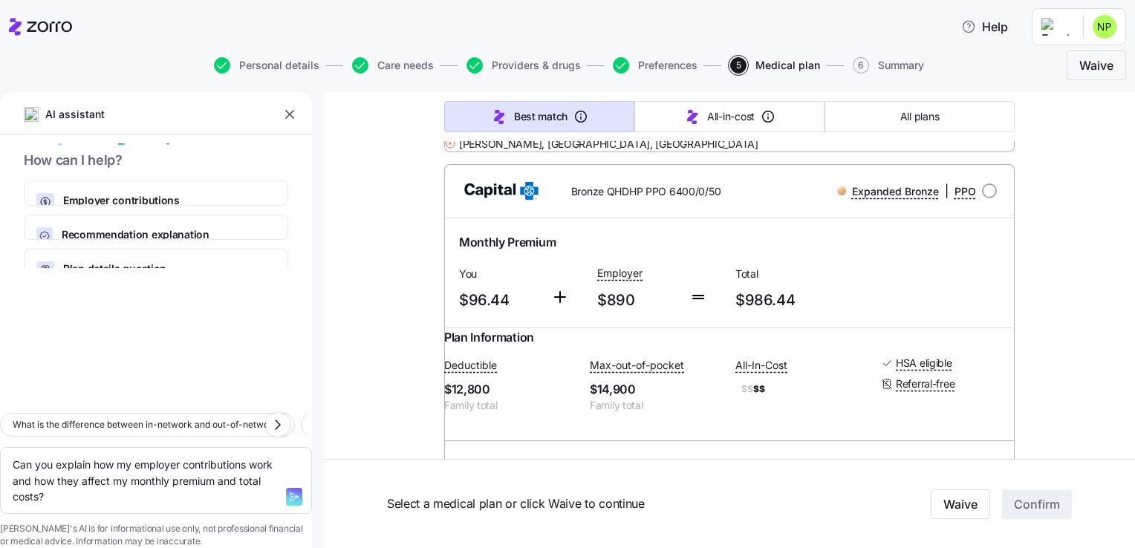
click at [288, 491] on icon "button" at bounding box center [294, 497] width 12 height 12
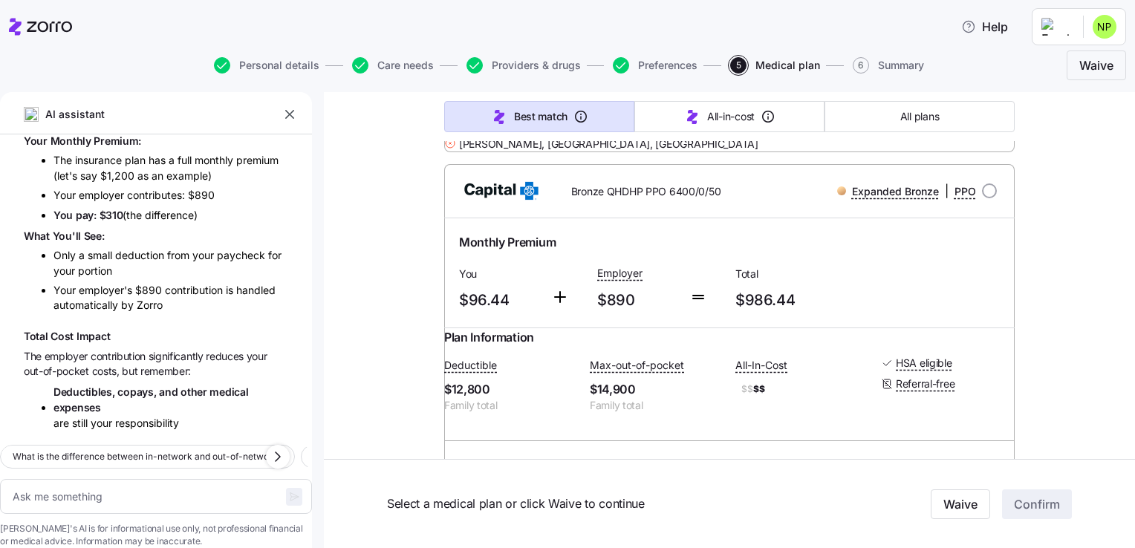
scroll to position [324, 0]
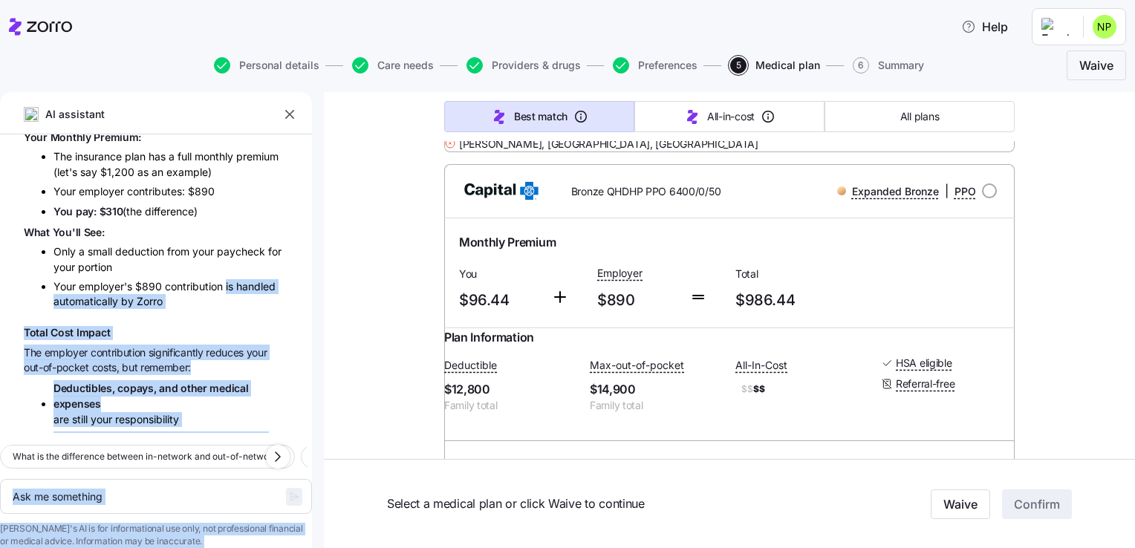
drag, startPoint x: 312, startPoint y: 310, endPoint x: 267, endPoint y: 286, distance: 51.2
drag, startPoint x: 267, startPoint y: 286, endPoint x: 331, endPoint y: 303, distance: 66.8
click at [273, 380] on span "Deductibles, copays, and other medical expenses" at bounding box center [170, 396] width 235 height 32
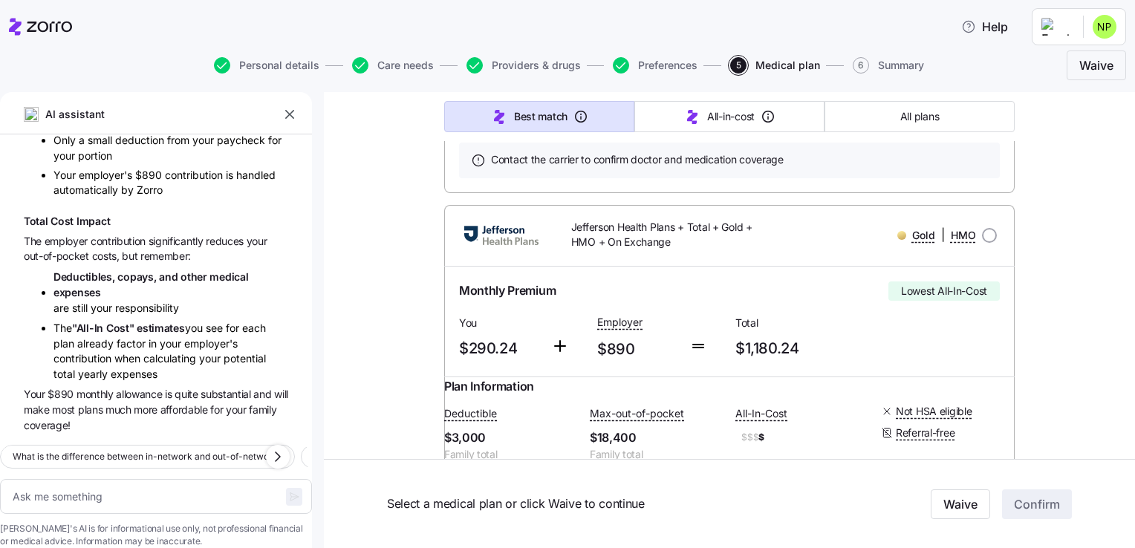
scroll to position [1567, 0]
